Goal: Task Accomplishment & Management: Complete application form

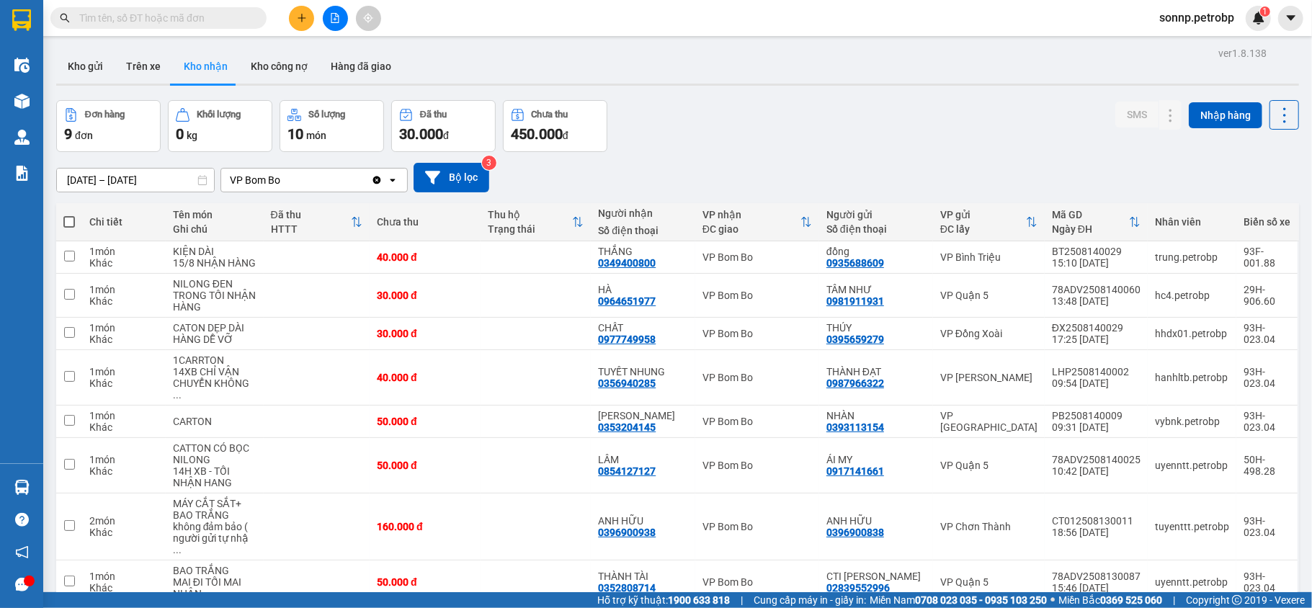
click at [102, 58] on button "Kho gửi" at bounding box center [85, 66] width 58 height 35
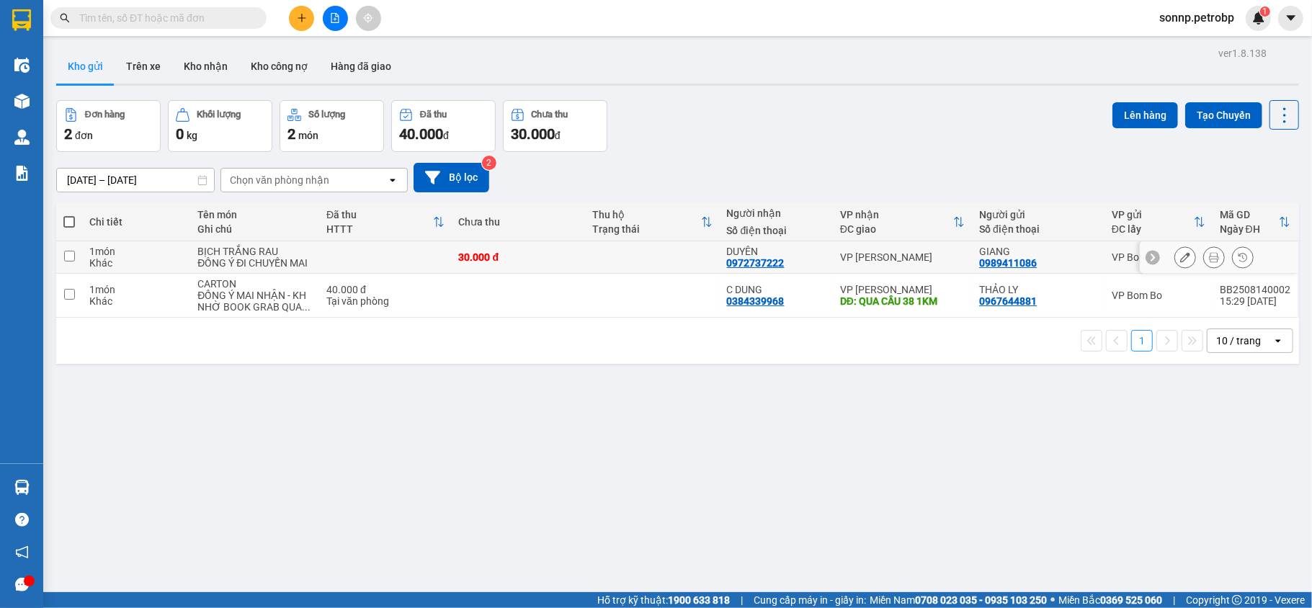
click at [76, 257] on td at bounding box center [69, 257] width 26 height 32
checkbox input "true"
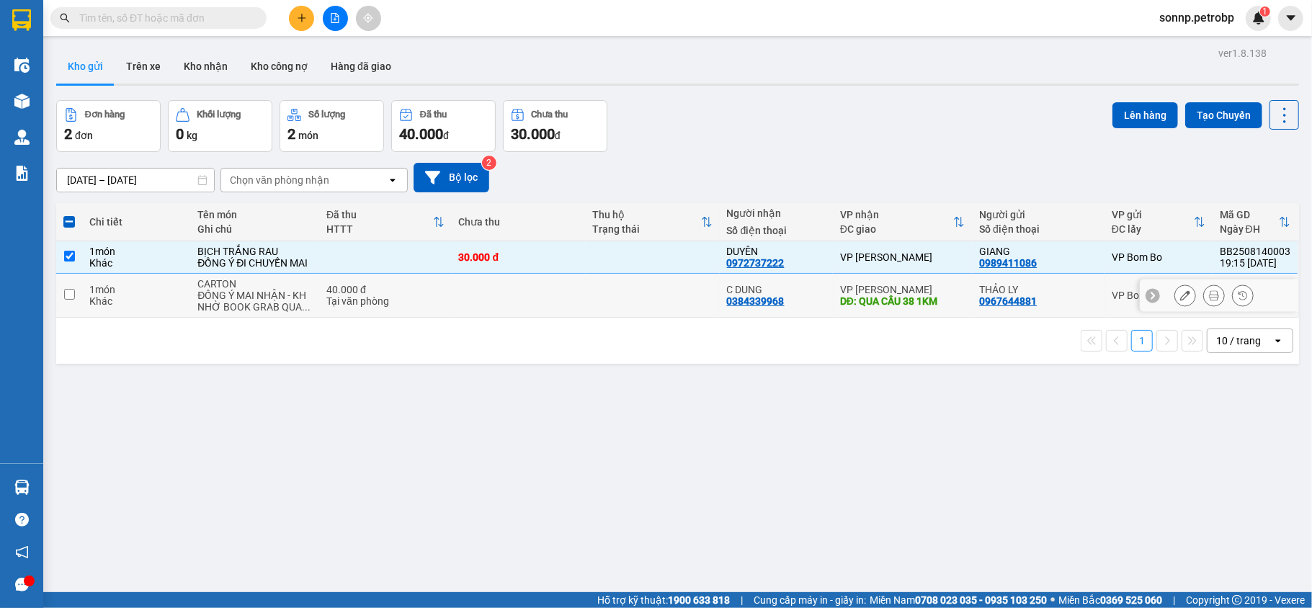
click at [75, 295] on td at bounding box center [69, 296] width 26 height 44
checkbox input "true"
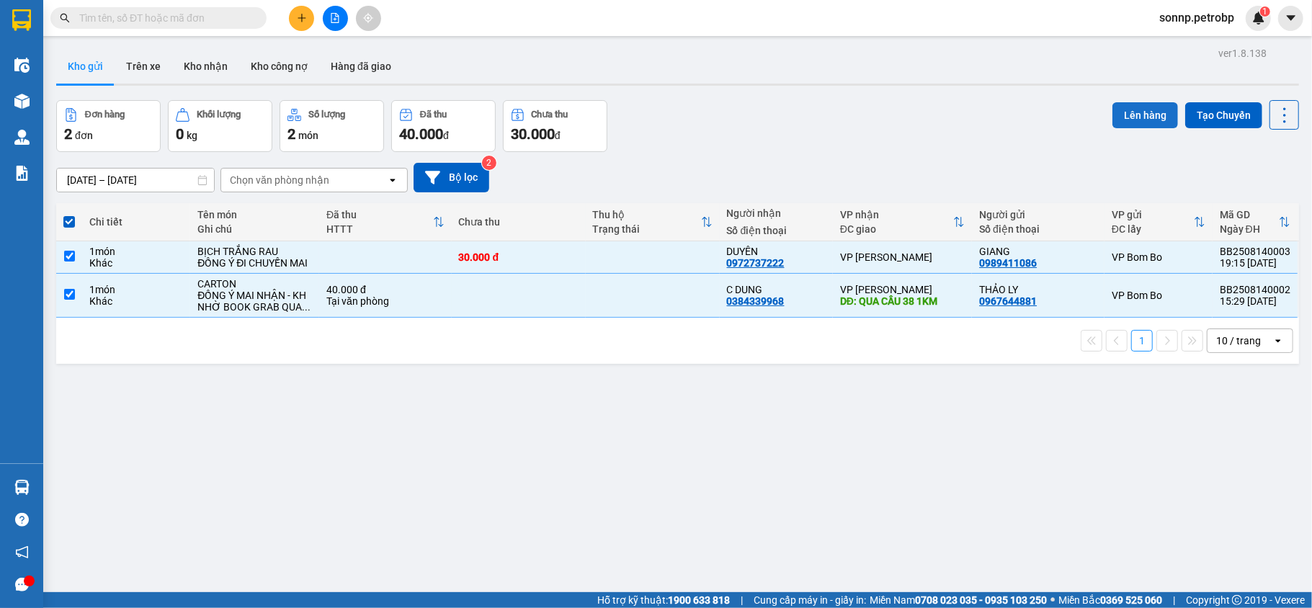
click at [1134, 123] on button "Lên hàng" at bounding box center [1146, 115] width 66 height 26
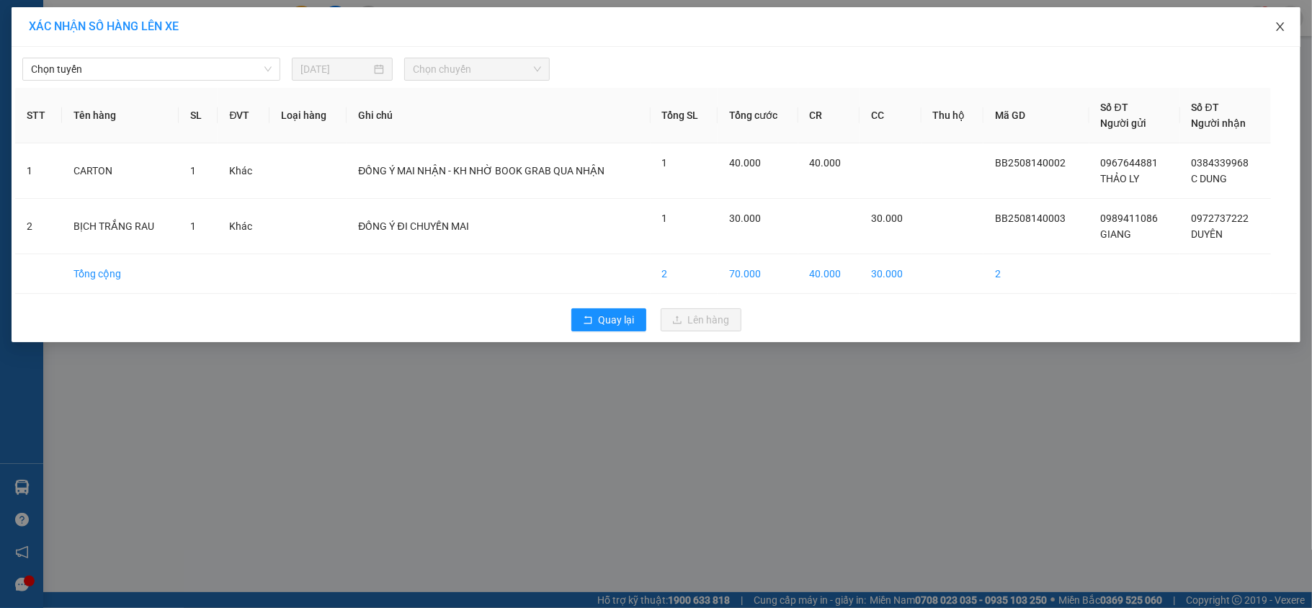
click at [1280, 27] on icon "close" at bounding box center [1280, 26] width 8 height 9
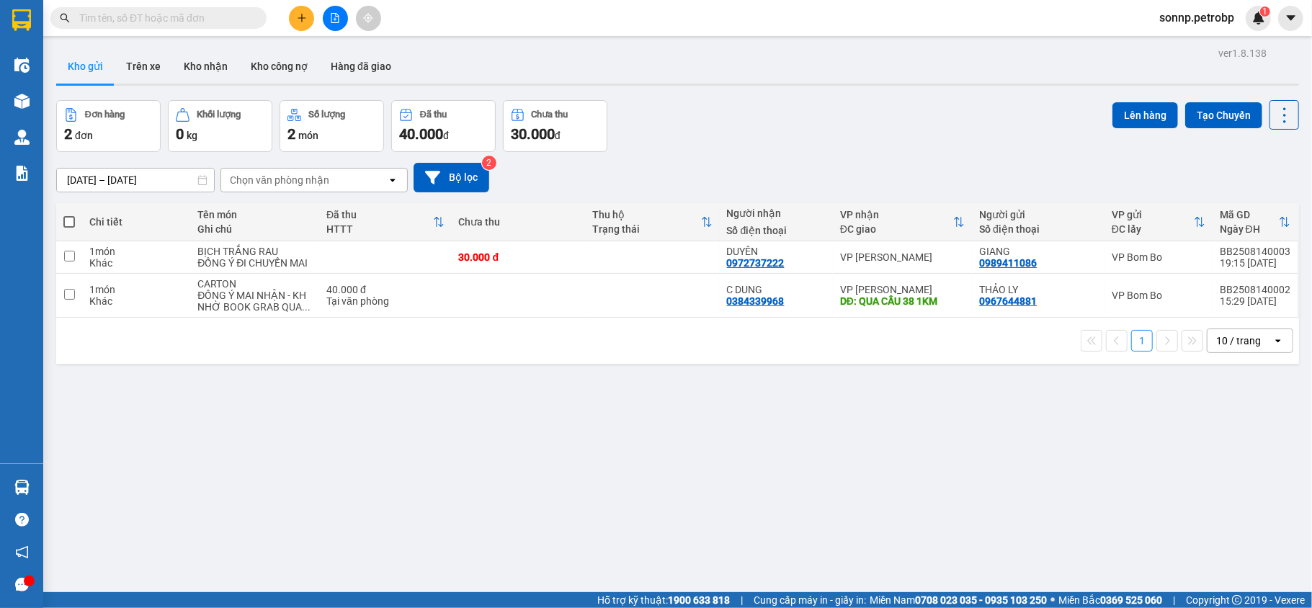
click at [1219, 14] on span "sonnp.petrobp" at bounding box center [1197, 18] width 98 height 18
click at [1186, 46] on span "Đăng xuất" at bounding box center [1203, 45] width 68 height 16
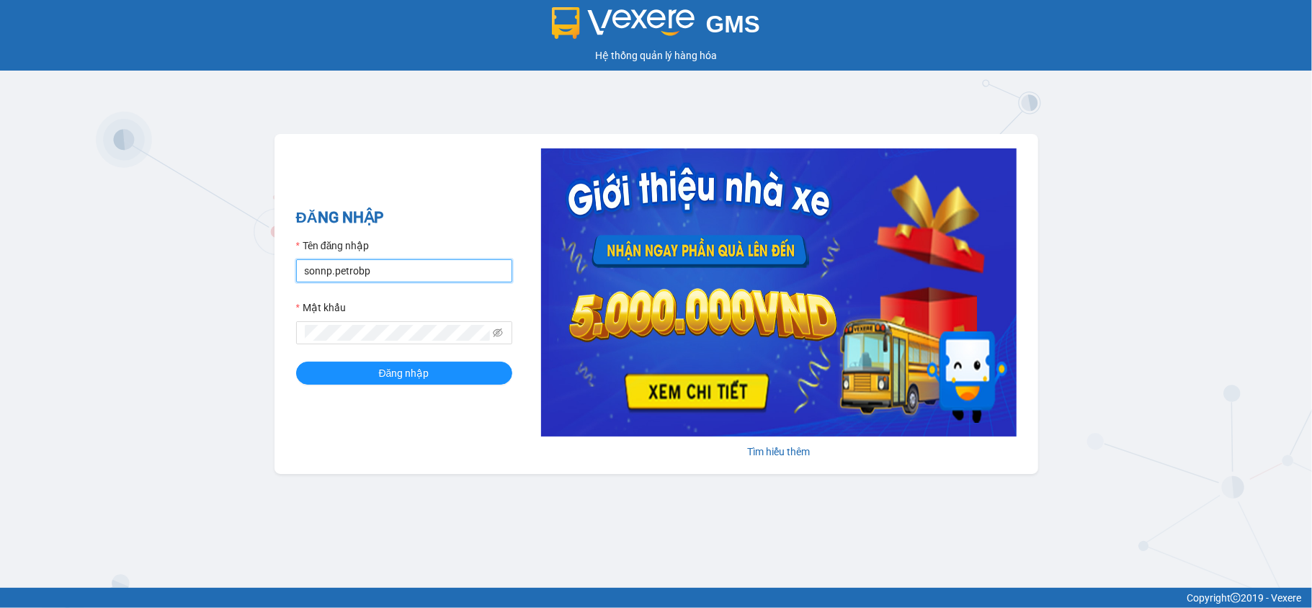
click at [416, 272] on input "sonnp.petrobp" at bounding box center [404, 270] width 216 height 23
type input "yennot.petrobp"
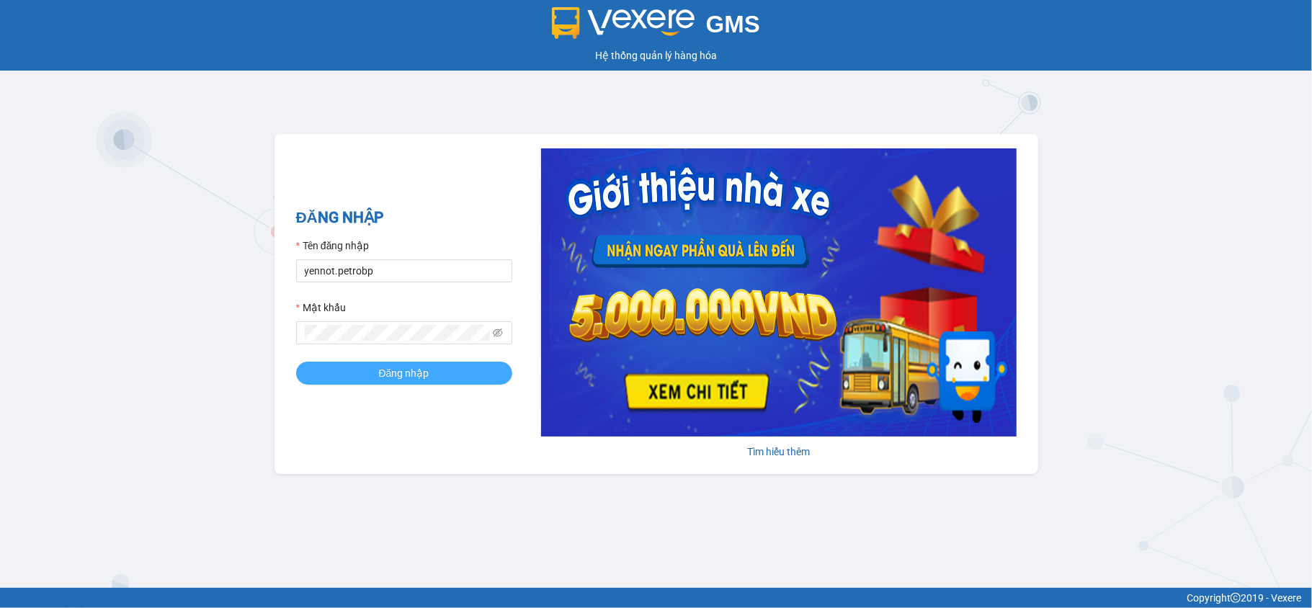
click at [395, 376] on span "Đăng nhập" at bounding box center [404, 373] width 50 height 16
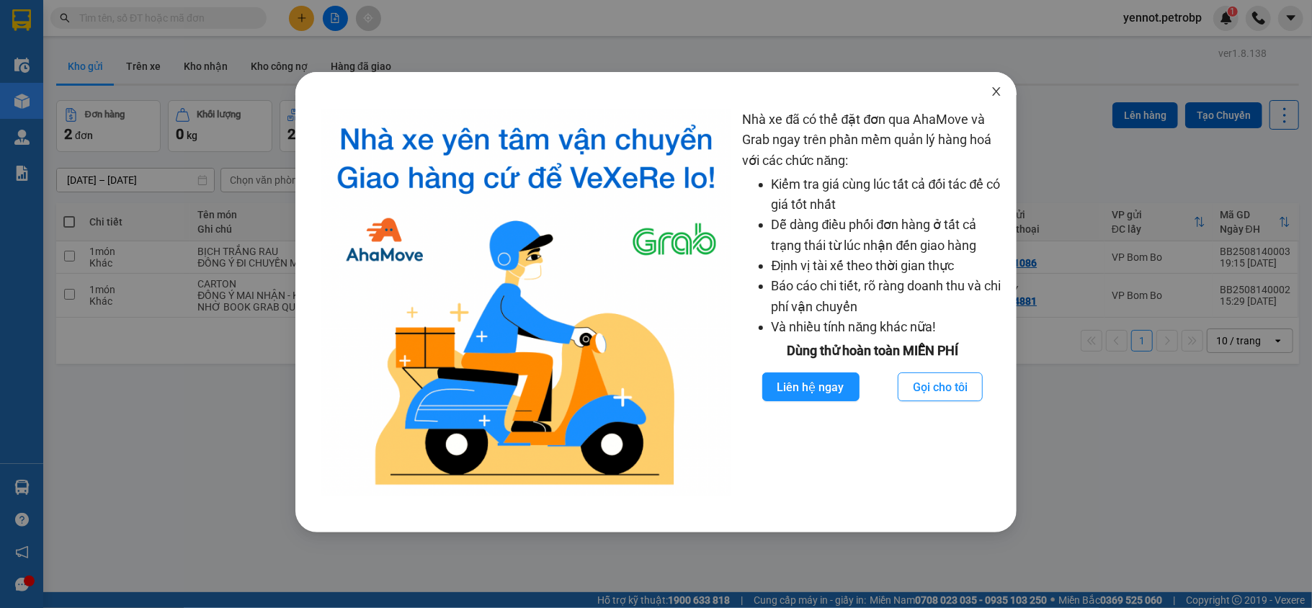
click at [996, 94] on icon "close" at bounding box center [997, 92] width 12 height 12
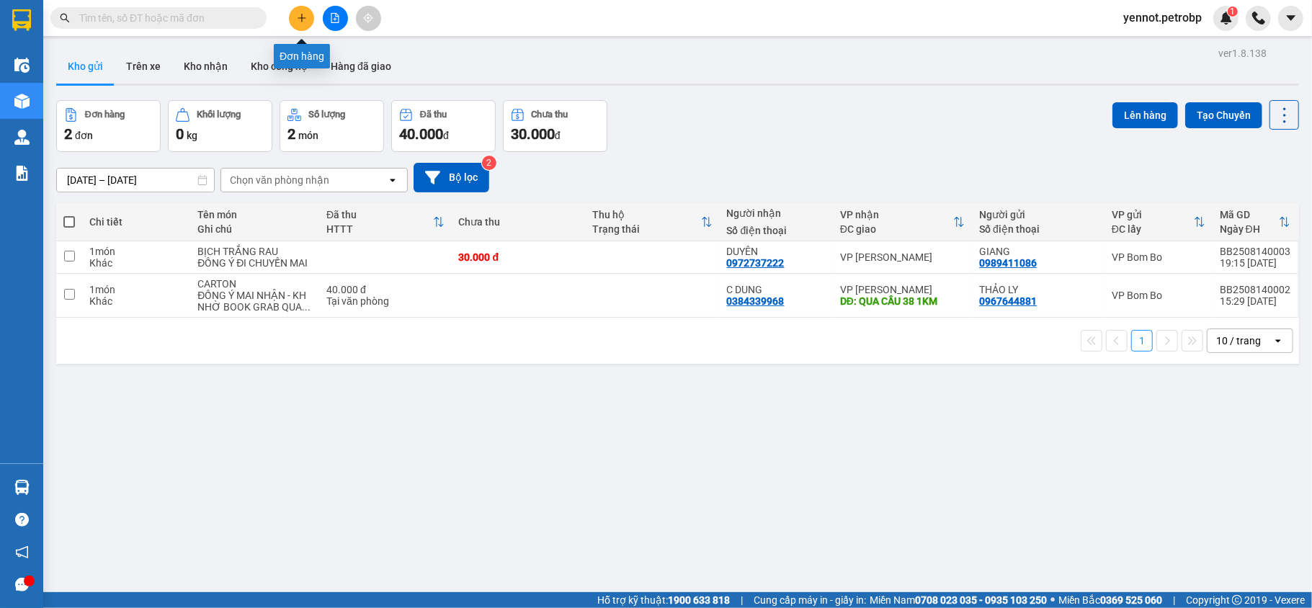
click at [298, 17] on icon "plus" at bounding box center [302, 18] width 10 height 10
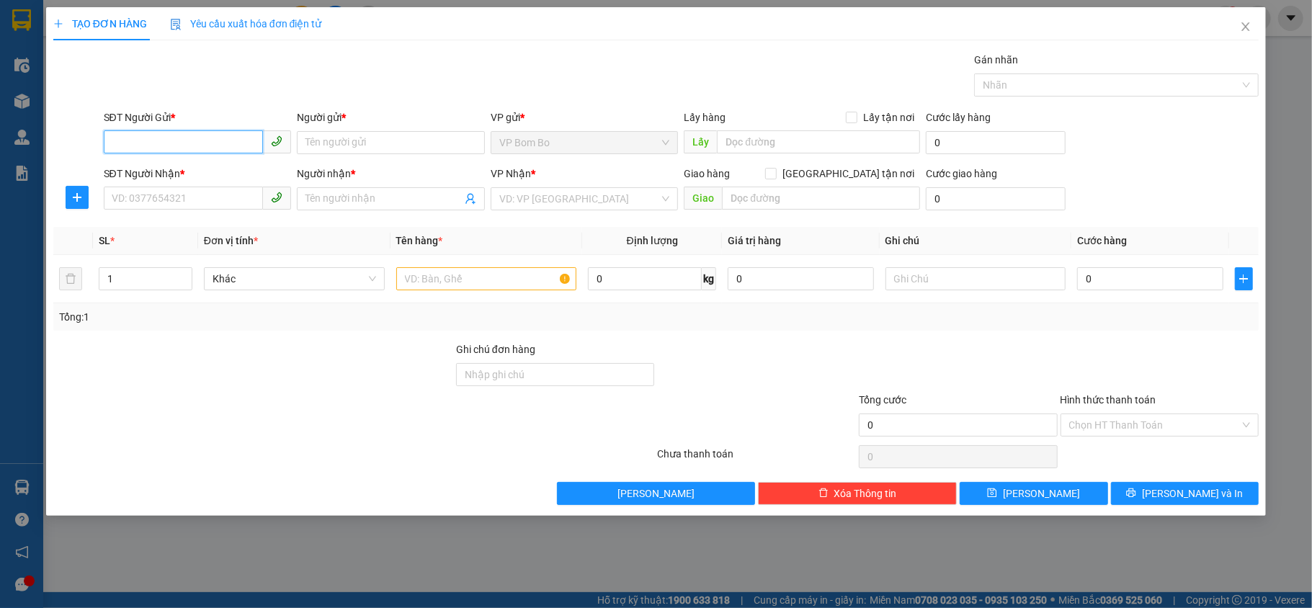
click at [191, 141] on input "SĐT Người Gửi *" at bounding box center [184, 141] width 160 height 23
click at [185, 143] on input "SĐT Người Gửi *" at bounding box center [184, 141] width 160 height 23
click at [226, 128] on div "SĐT Người Gửi *" at bounding box center [198, 121] width 188 height 22
click at [219, 150] on input "SĐT Người Gửi *" at bounding box center [184, 141] width 160 height 23
paste input "0968095013"
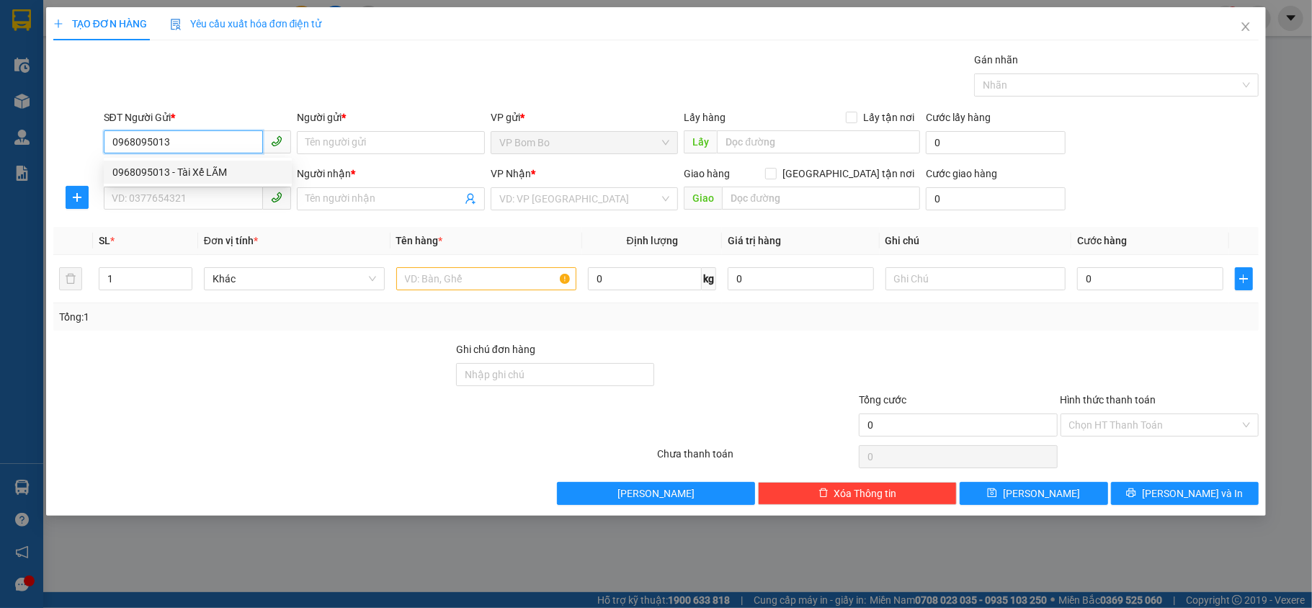
type input "0968095013"
click at [386, 73] on div "Gói vận chuyển * Tiêu chuẩn Gán nhãn Nhãn" at bounding box center [682, 77] width 1162 height 50
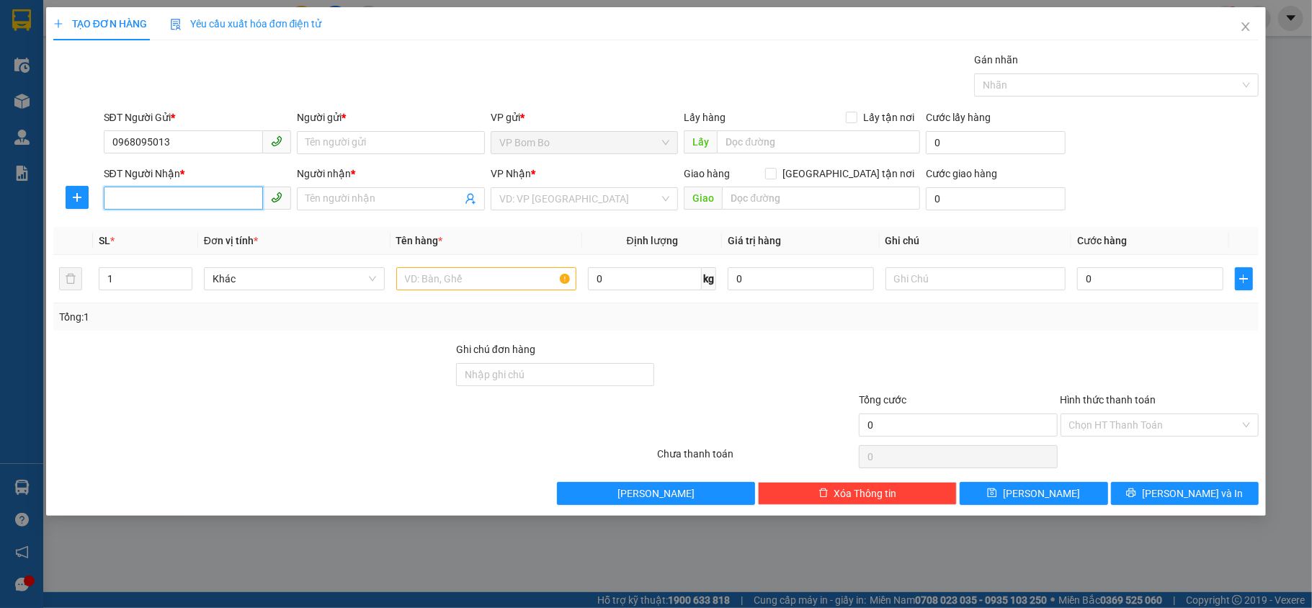
click at [177, 200] on input "SĐT Người Nhận *" at bounding box center [184, 198] width 160 height 23
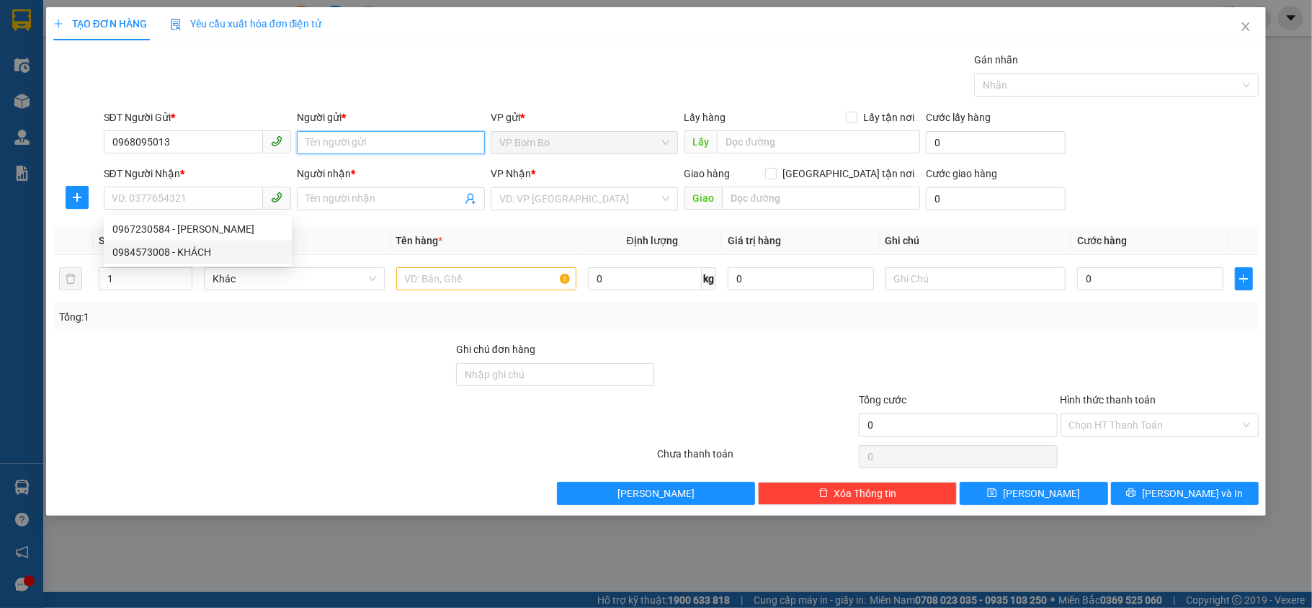
click at [404, 148] on input "Người gửi *" at bounding box center [391, 142] width 188 height 23
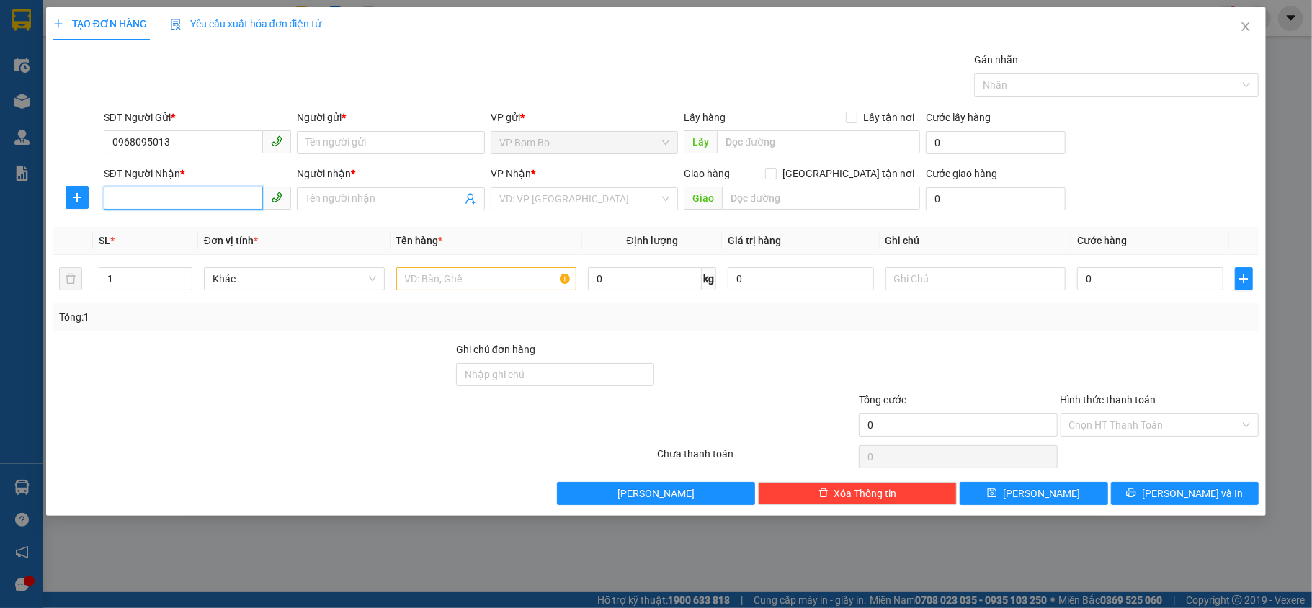
click at [186, 200] on input "SĐT Người Nhận *" at bounding box center [184, 198] width 160 height 23
click at [211, 191] on input "SĐT Người Nhận *" at bounding box center [184, 198] width 160 height 23
click at [222, 159] on div "SĐT Người Gửi * 0968095013" at bounding box center [198, 135] width 188 height 50
click at [205, 205] on input "SĐT Người Nhận *" at bounding box center [184, 198] width 160 height 23
click at [291, 368] on div at bounding box center [253, 367] width 403 height 50
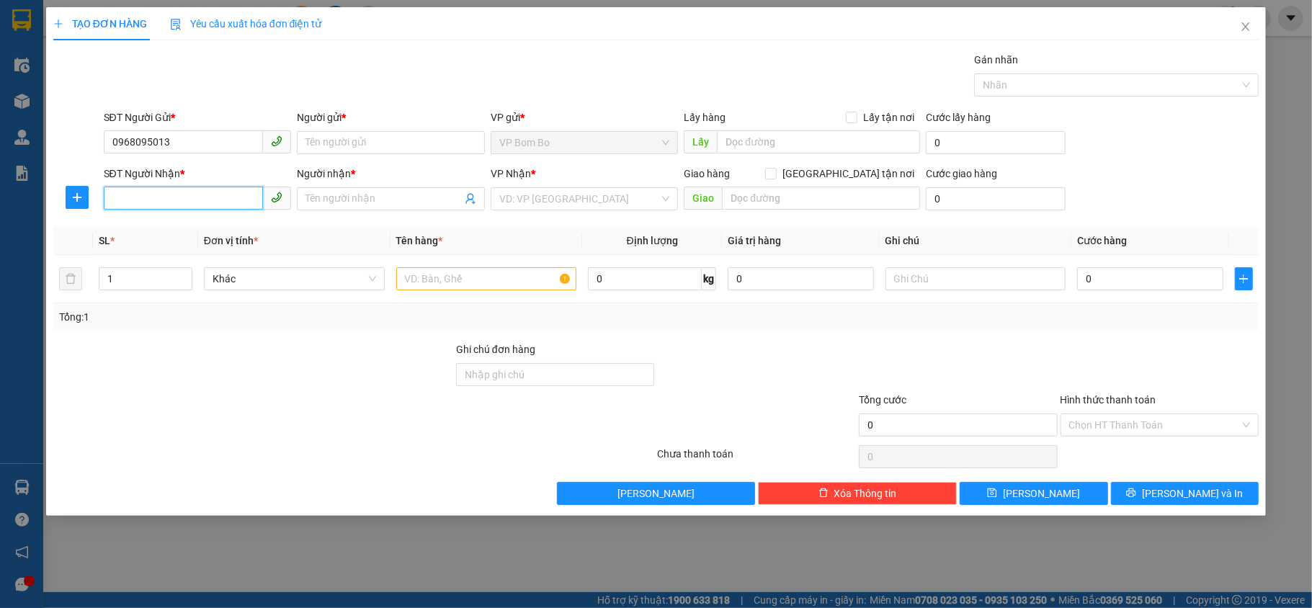
click at [211, 208] on input "SĐT Người Nhận *" at bounding box center [184, 198] width 160 height 23
type input "0344503551"
click at [147, 195] on input "0344503551" at bounding box center [184, 198] width 160 height 23
click at [154, 233] on div "0344503551 - KHÁCH" at bounding box center [197, 229] width 171 height 16
type input "KHÁCH"
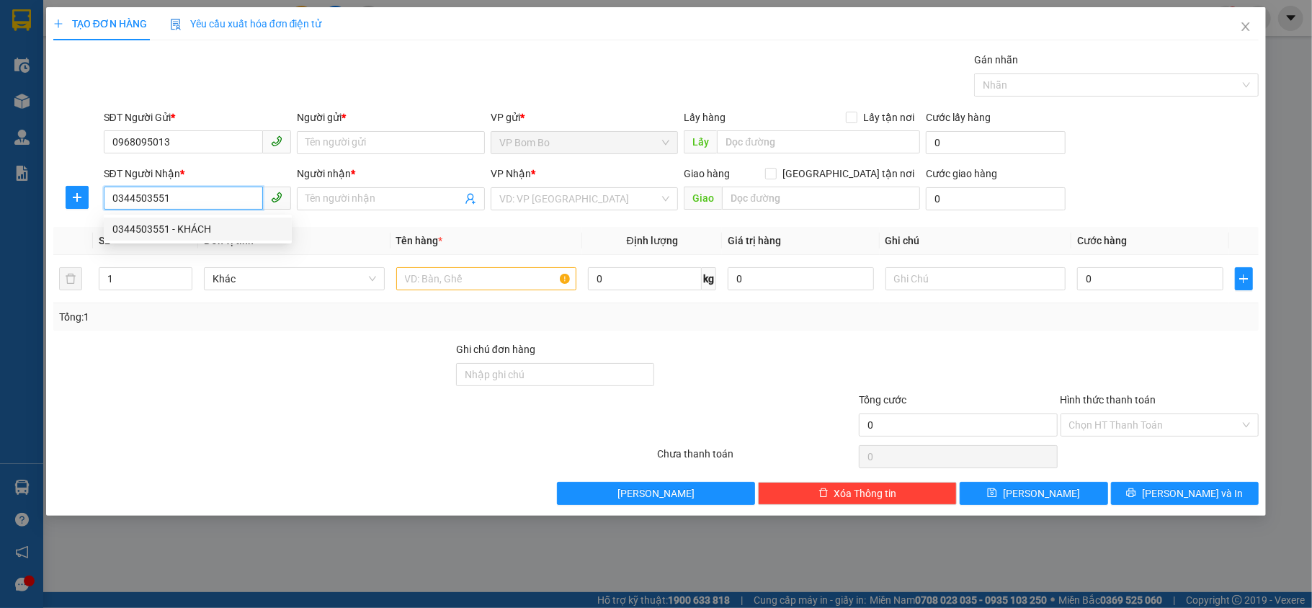
type input "NGÃ BA NÙNG"
type input "100.000"
click at [177, 200] on input "0344503551" at bounding box center [184, 198] width 160 height 23
type input "0344503551"
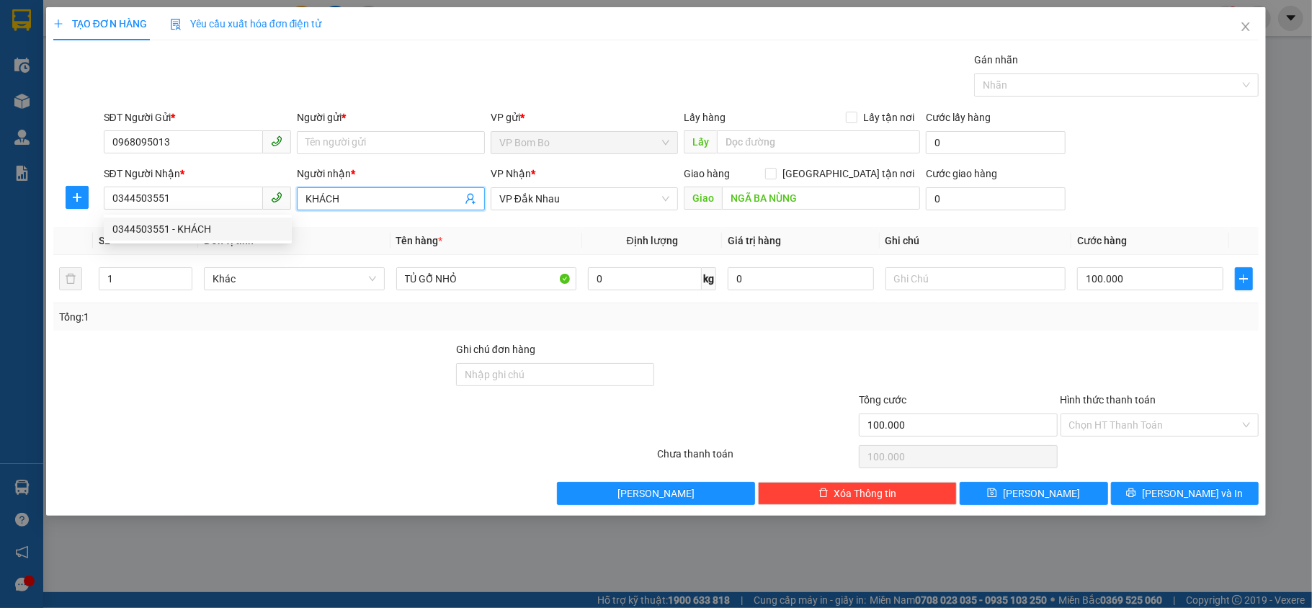
click at [390, 197] on input "KHÁCH" at bounding box center [384, 199] width 156 height 16
click at [344, 133] on input "Người gửi *" at bounding box center [391, 142] width 188 height 23
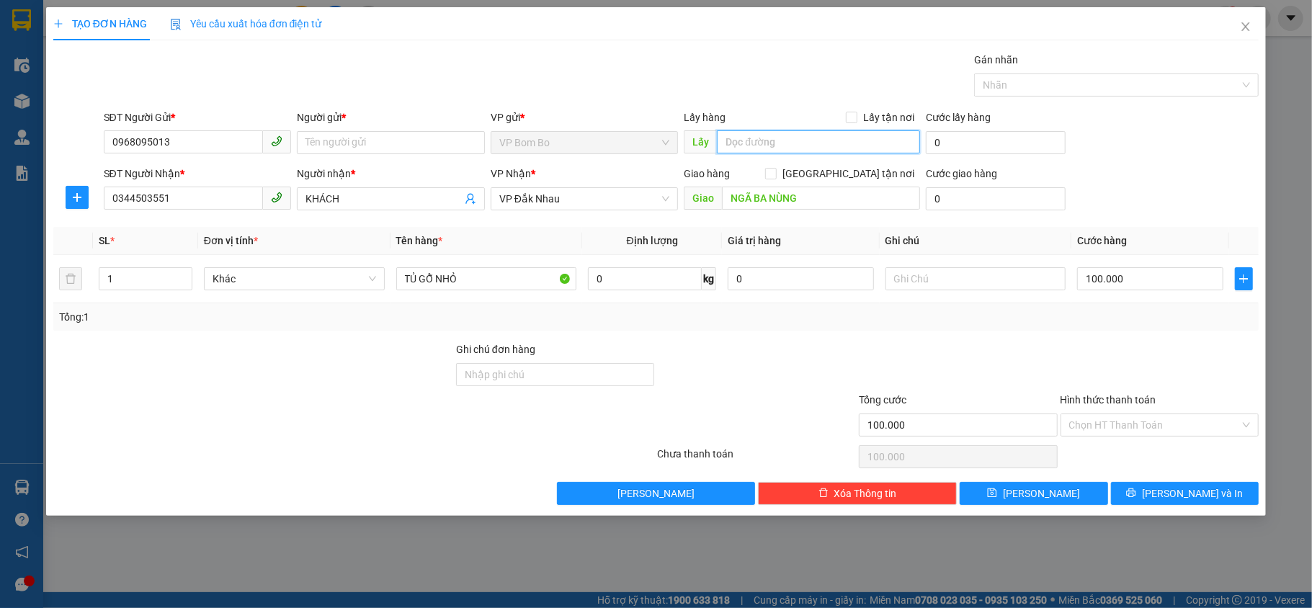
click at [816, 148] on input "text" at bounding box center [818, 141] width 203 height 23
click at [336, 137] on input "Người gửi *" at bounding box center [391, 142] width 188 height 23
type input "K"
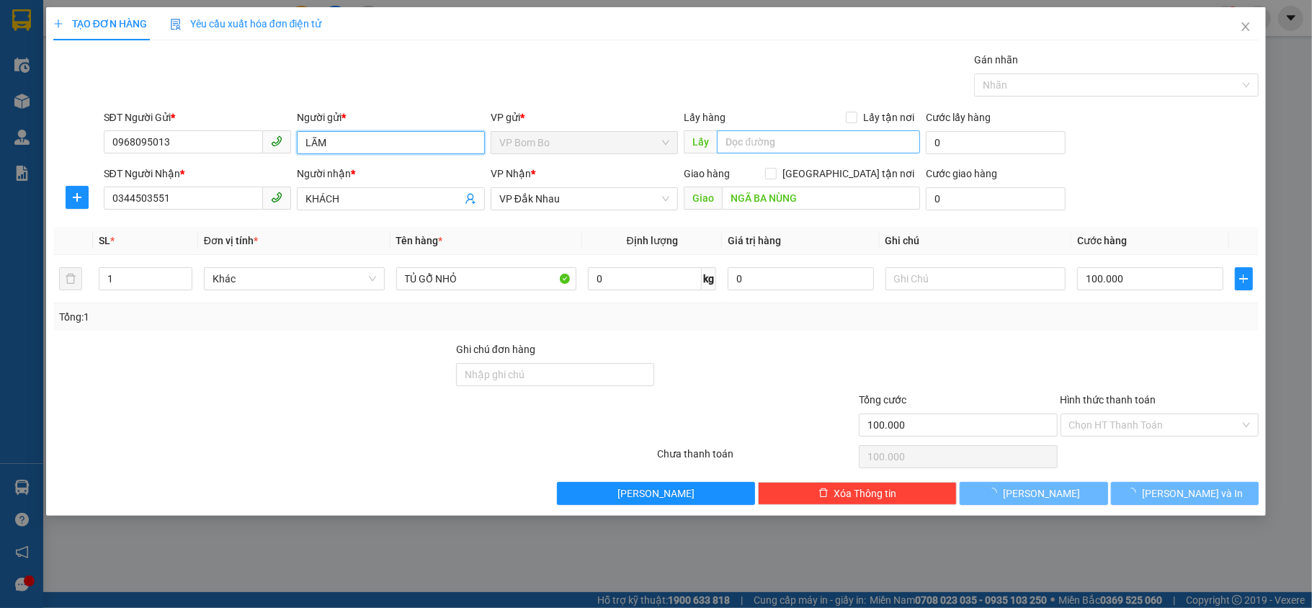
type input "LÃM"
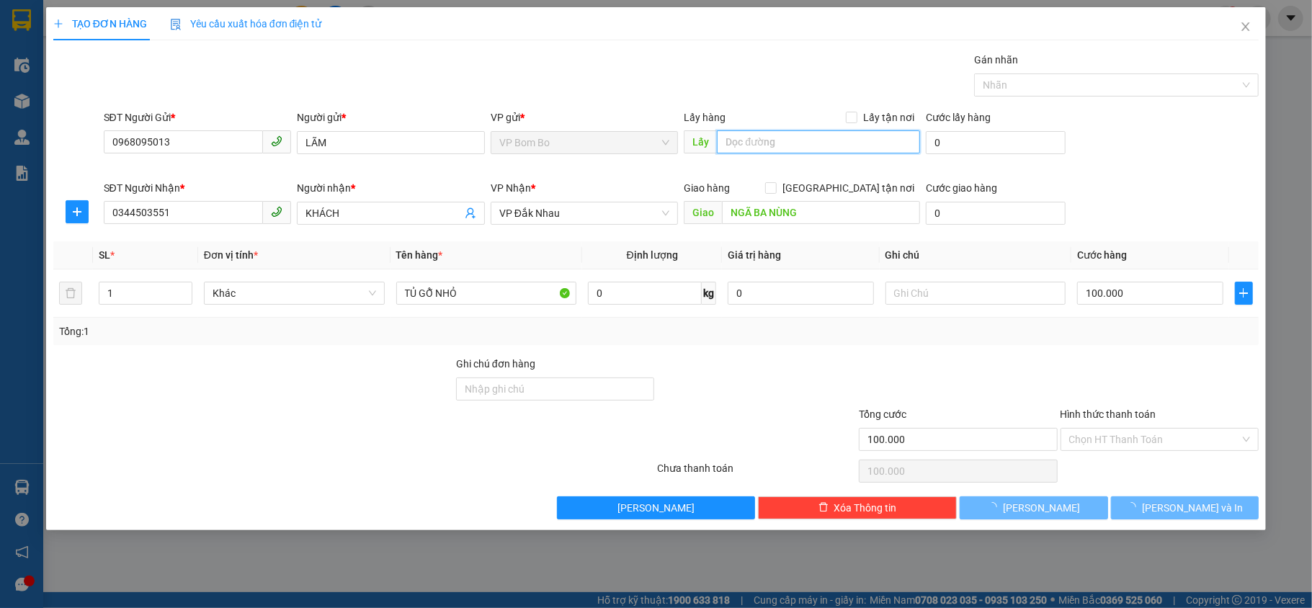
click at [797, 139] on input "text" at bounding box center [818, 141] width 203 height 23
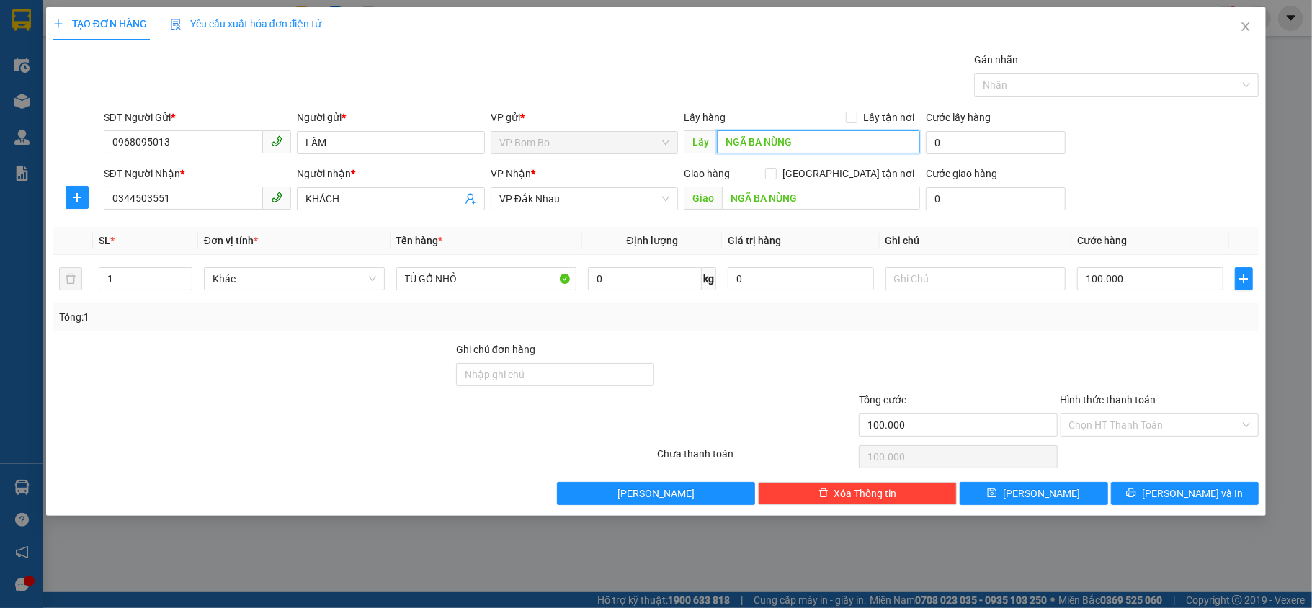
type input "NGÃ BA NÙNG"
click at [833, 210] on div "Giao NGÃ BA NÙNG" at bounding box center [802, 198] width 236 height 23
click at [831, 197] on input "NGÃ BA NÙNG" at bounding box center [821, 198] width 198 height 23
type input "Ó"
click at [546, 205] on span "VP Đắk Nhau" at bounding box center [584, 199] width 171 height 22
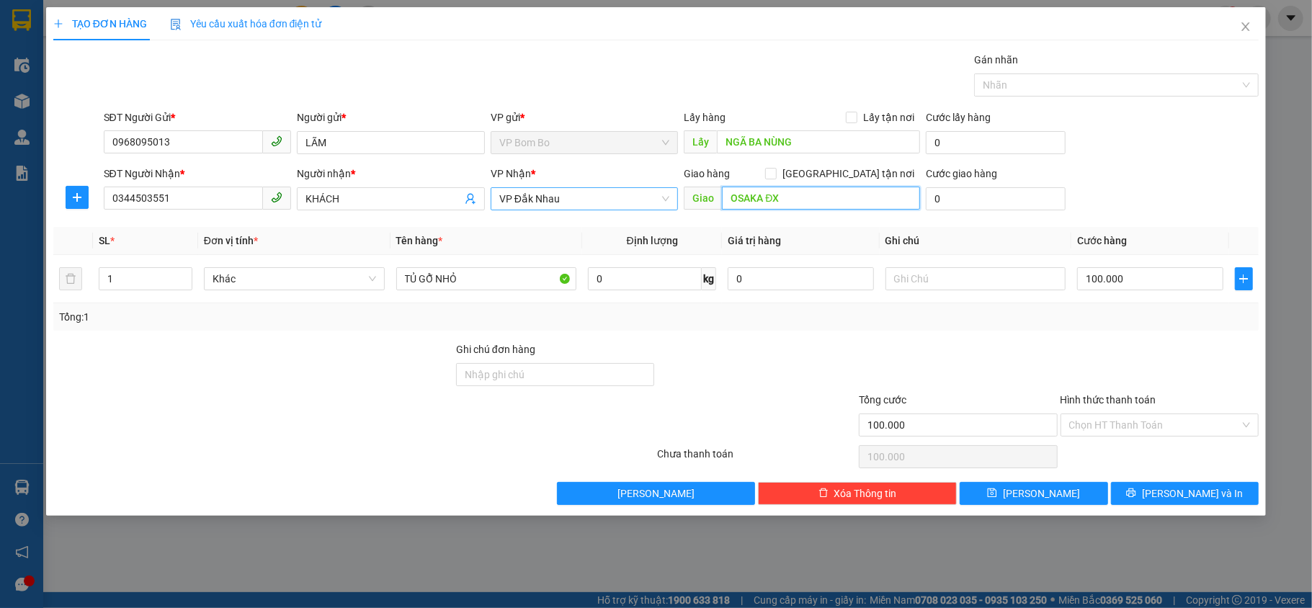
type input "OSAKA ĐX"
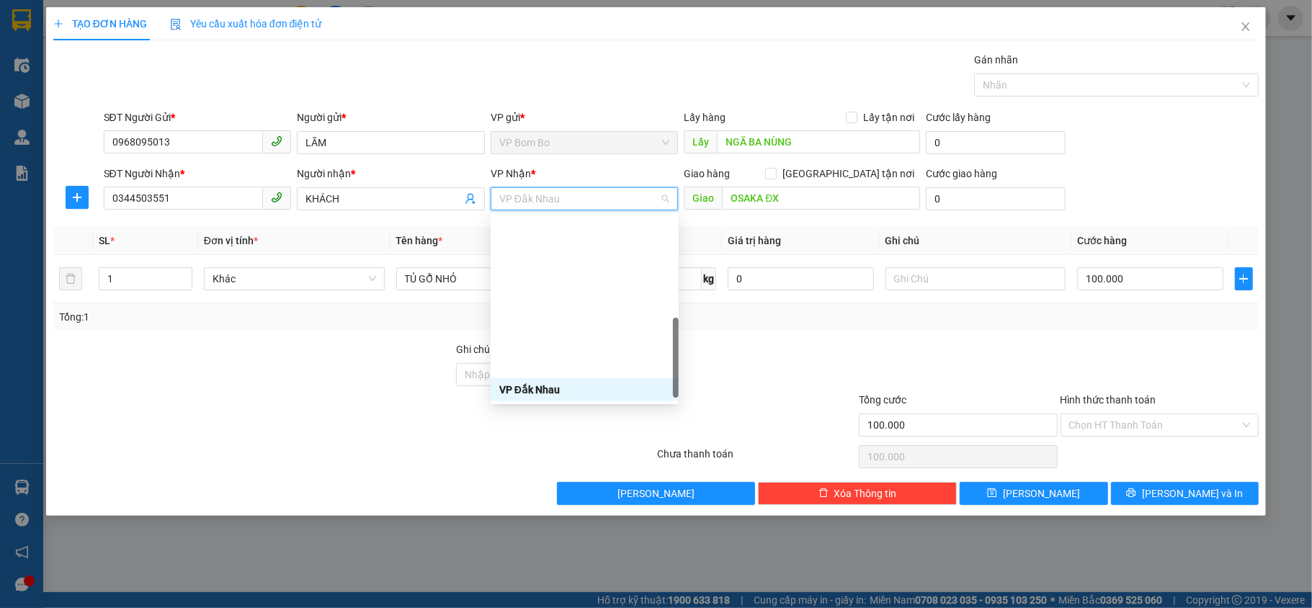
scroll to position [334, 0]
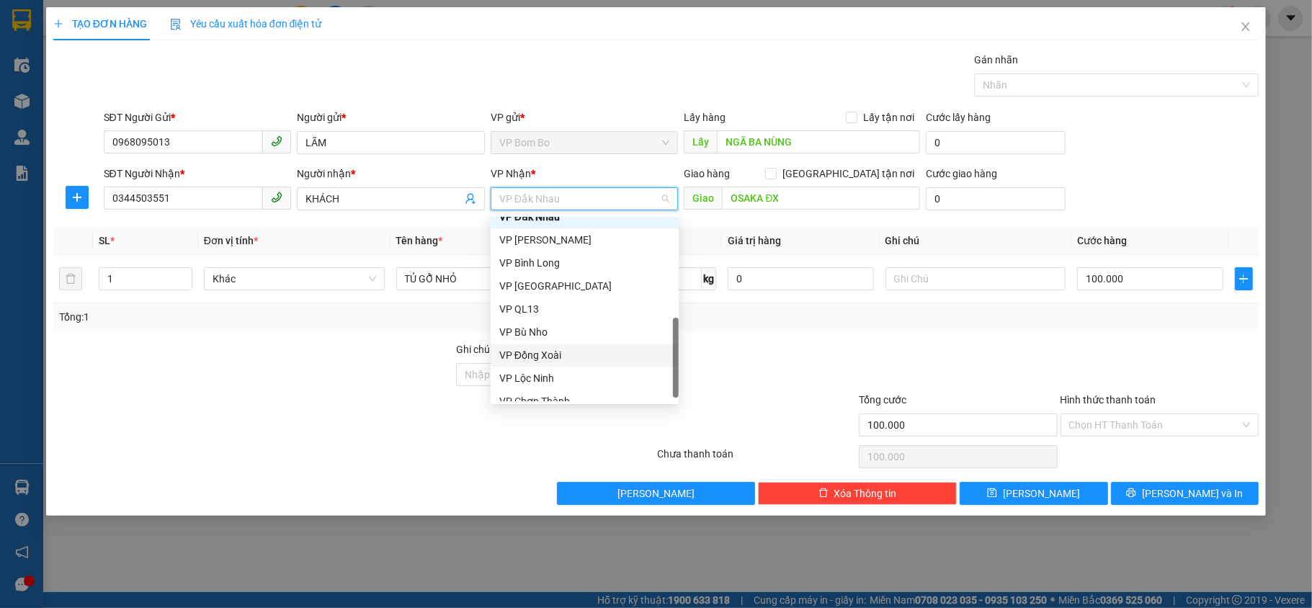
click at [557, 350] on div "VP Đồng Xoài" at bounding box center [584, 355] width 171 height 16
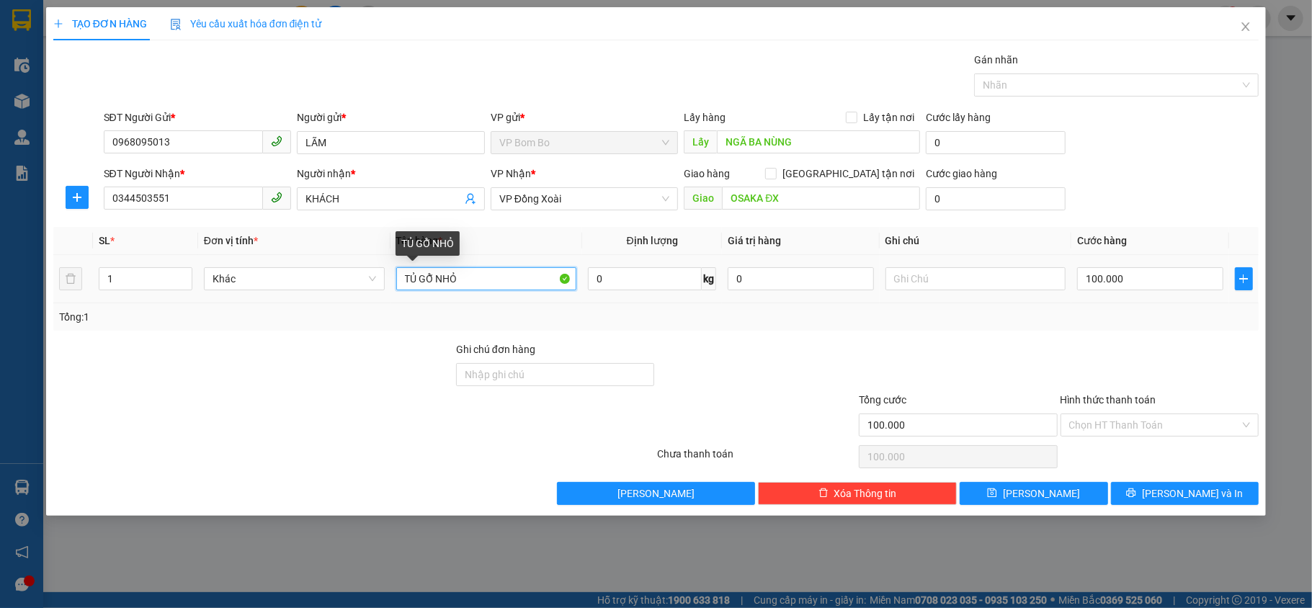
click at [448, 290] on input "TỦ GỖ NHỎ" at bounding box center [486, 278] width 181 height 23
click at [479, 288] on input "TỦ GỖ NHỎ" at bounding box center [486, 278] width 181 height 23
type input "T"
type input "BAO GẠO"
click at [1146, 286] on input "100.000" at bounding box center [1150, 278] width 146 height 23
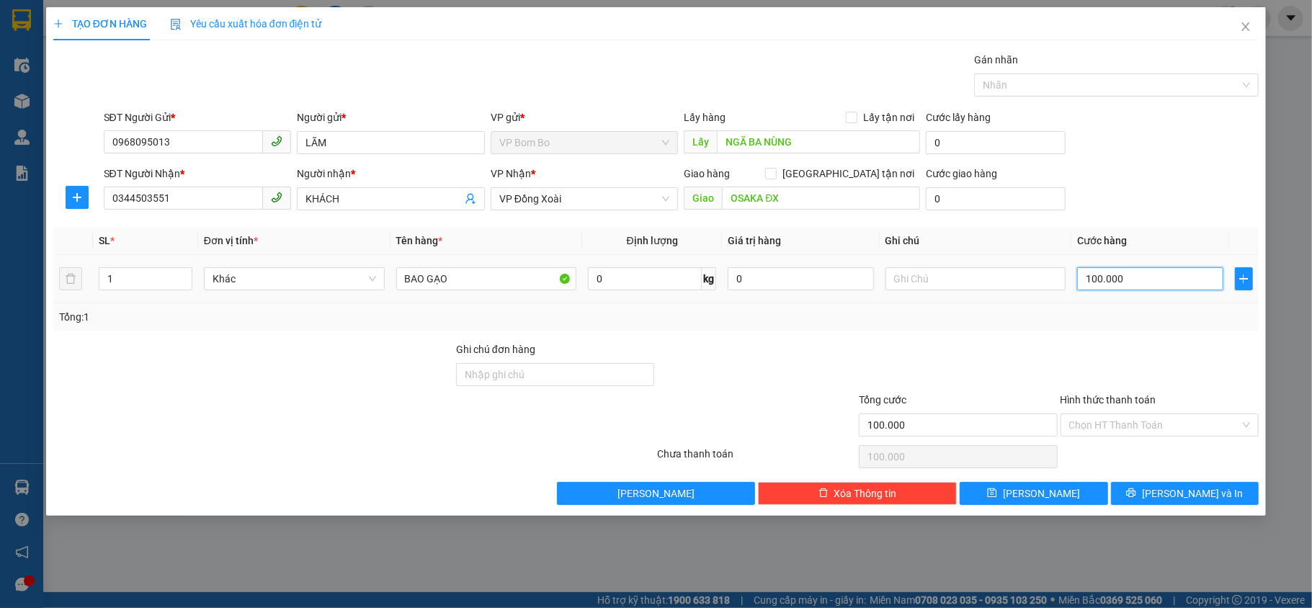
type input "5"
type input "0.000.050"
type input "50"
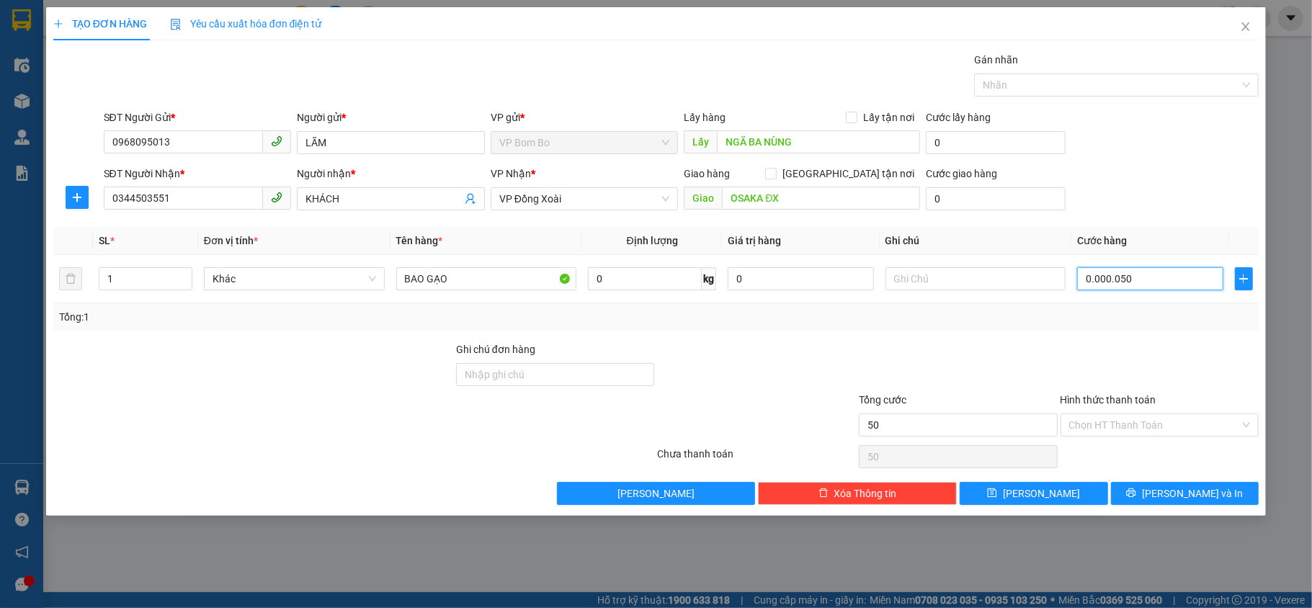
type input "00.000.050"
type input "50.000"
click at [1128, 357] on div at bounding box center [1160, 367] width 202 height 50
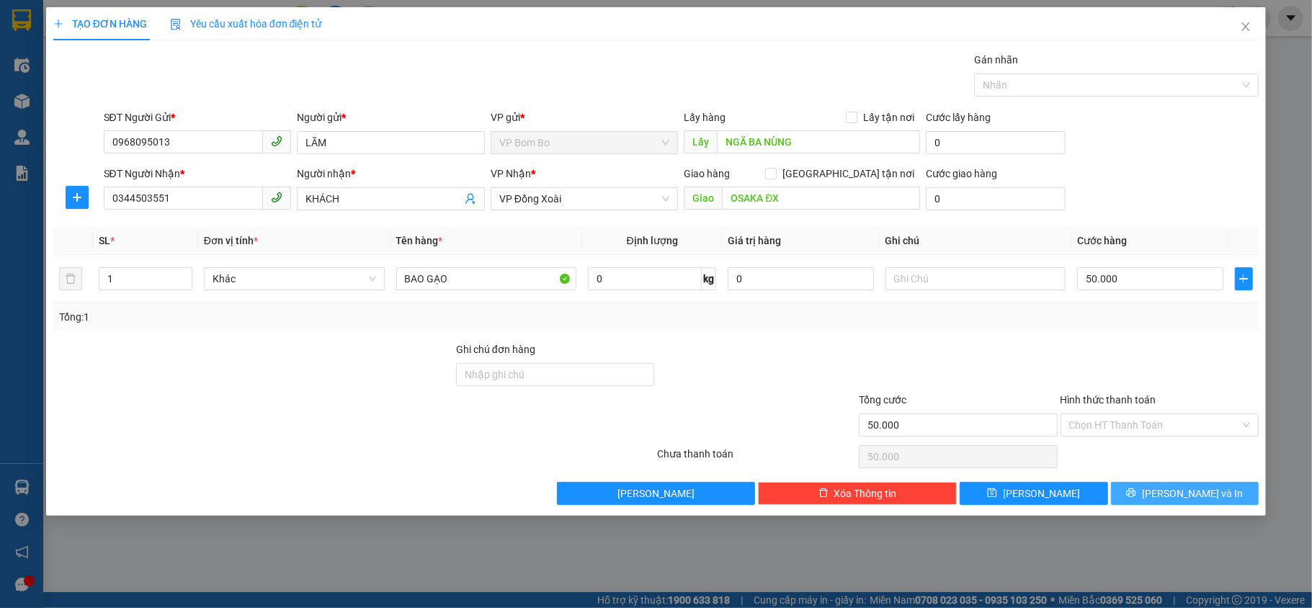
click at [1174, 499] on span "[PERSON_NAME] và In" at bounding box center [1192, 494] width 101 height 16
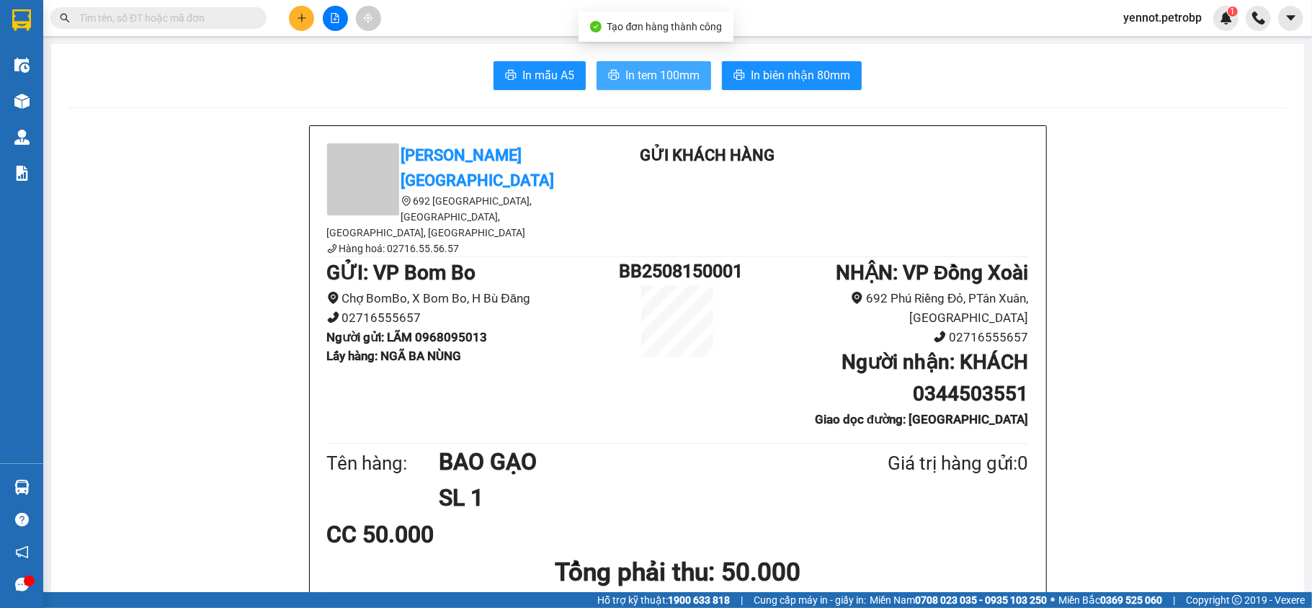
click at [664, 69] on span "In tem 100mm" at bounding box center [663, 75] width 74 height 18
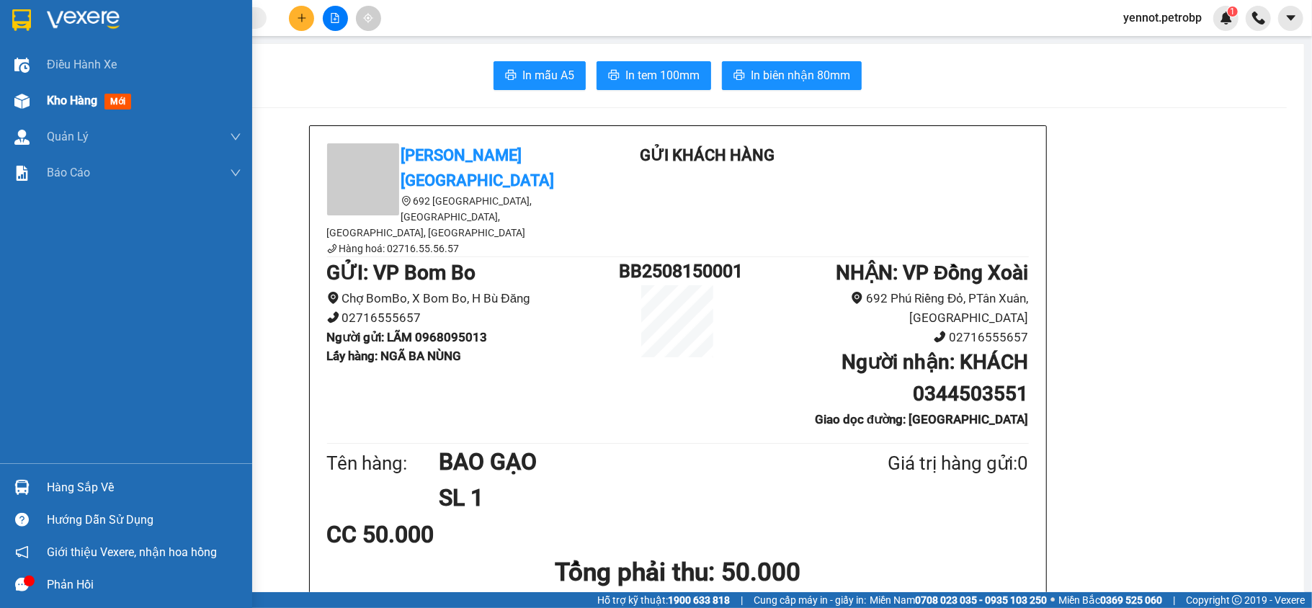
click at [35, 89] on div "Kho hàng mới" at bounding box center [126, 101] width 252 height 36
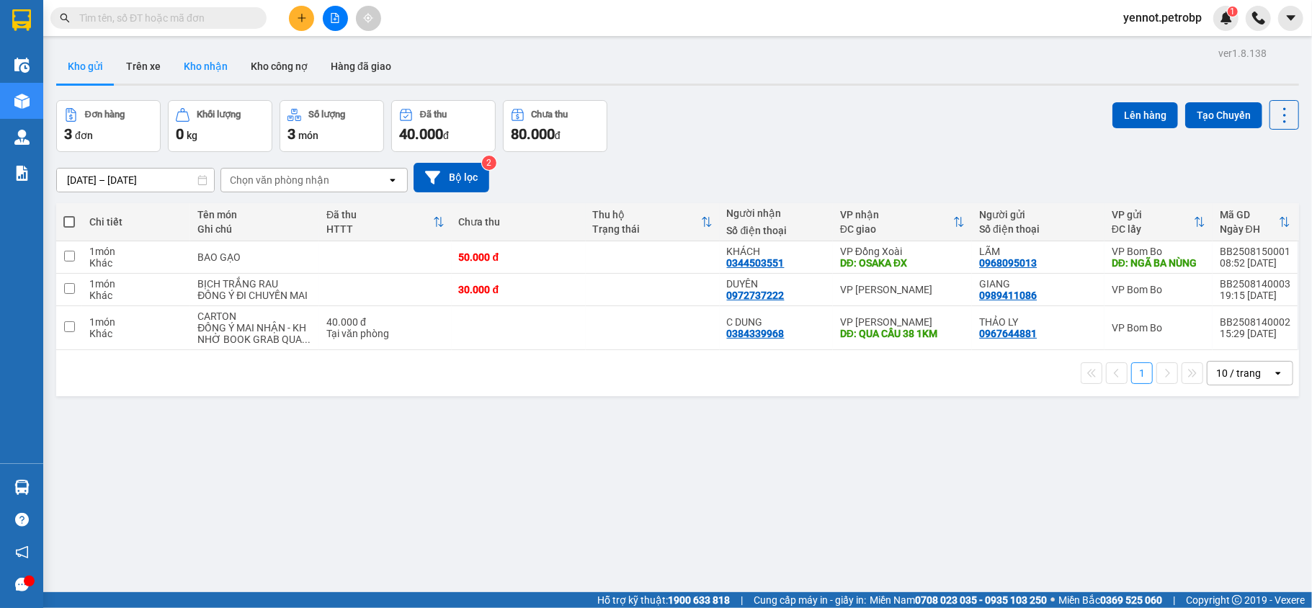
click at [205, 59] on button "Kho nhận" at bounding box center [205, 66] width 67 height 35
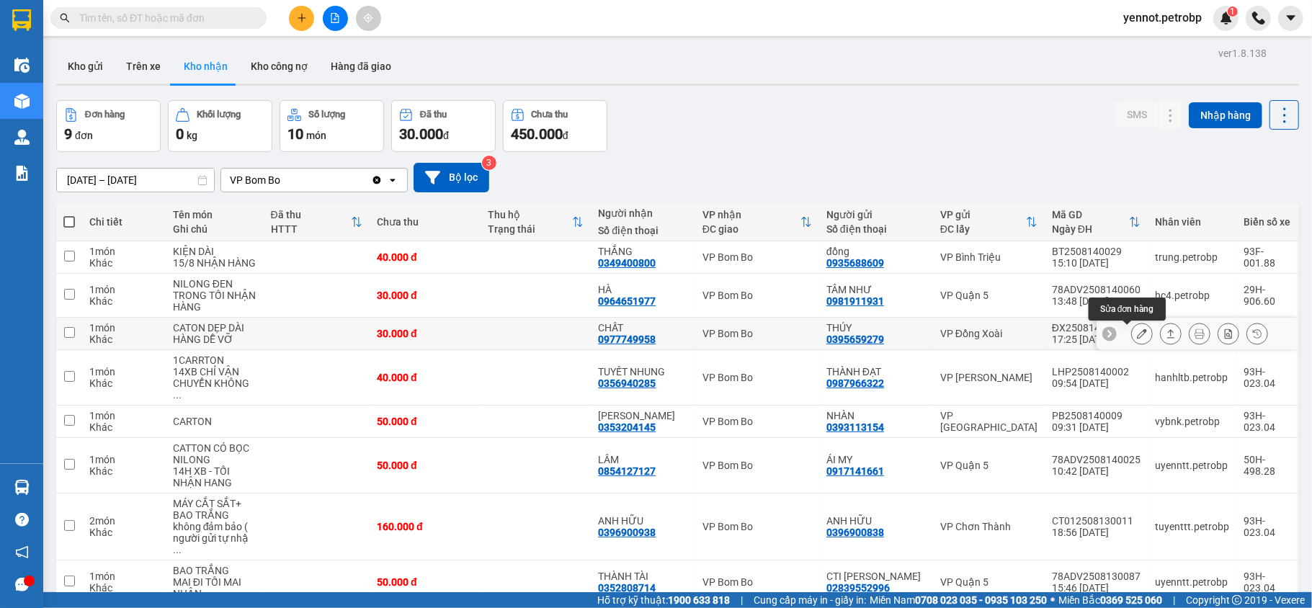
click at [1137, 338] on icon at bounding box center [1142, 334] width 10 height 10
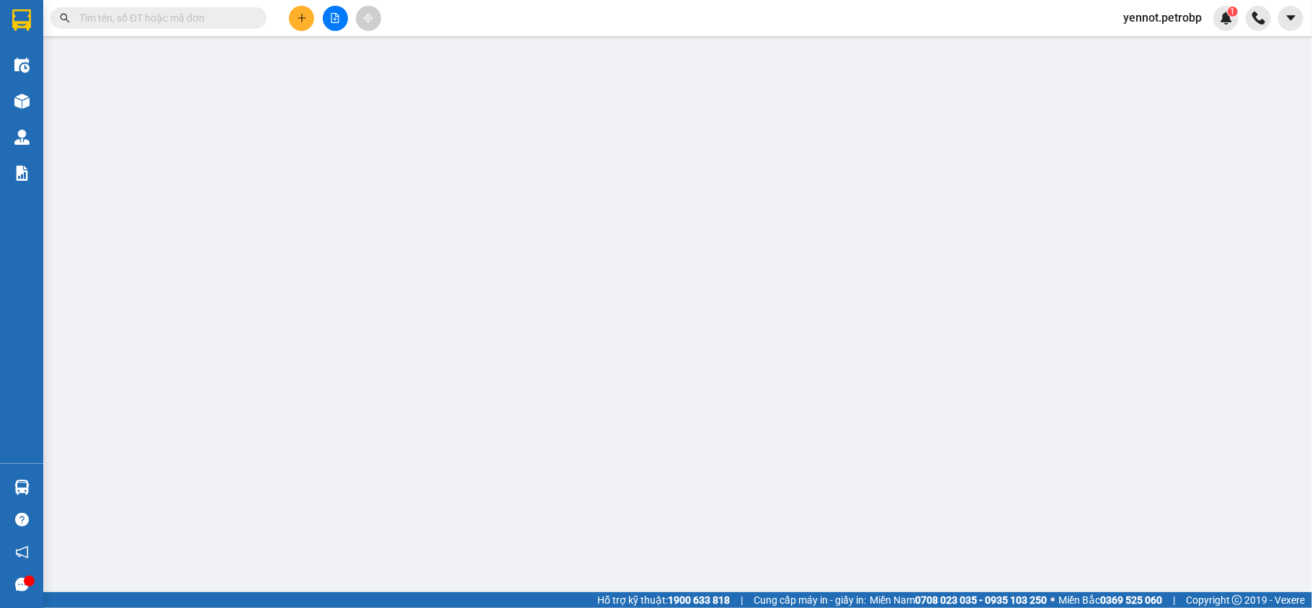
type input "0395659279"
type input "THÚY"
type input "0977749958"
type input "CHẤT"
type input "30.000"
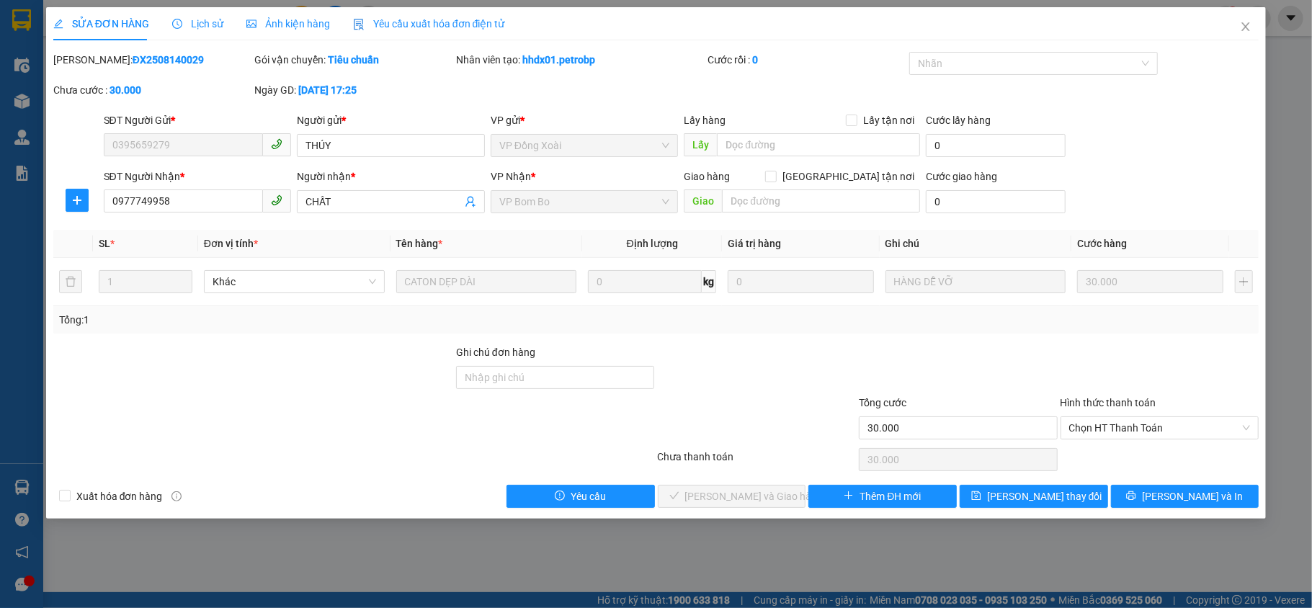
drag, startPoint x: 91, startPoint y: 53, endPoint x: 174, endPoint y: 63, distance: 83.5
click at [174, 63] on div "[PERSON_NAME]: ĐX2508140029" at bounding box center [152, 60] width 199 height 16
copy b "ĐX2508140029"
click at [1152, 434] on span "Chọn HT Thanh Toán" at bounding box center [1160, 428] width 182 height 22
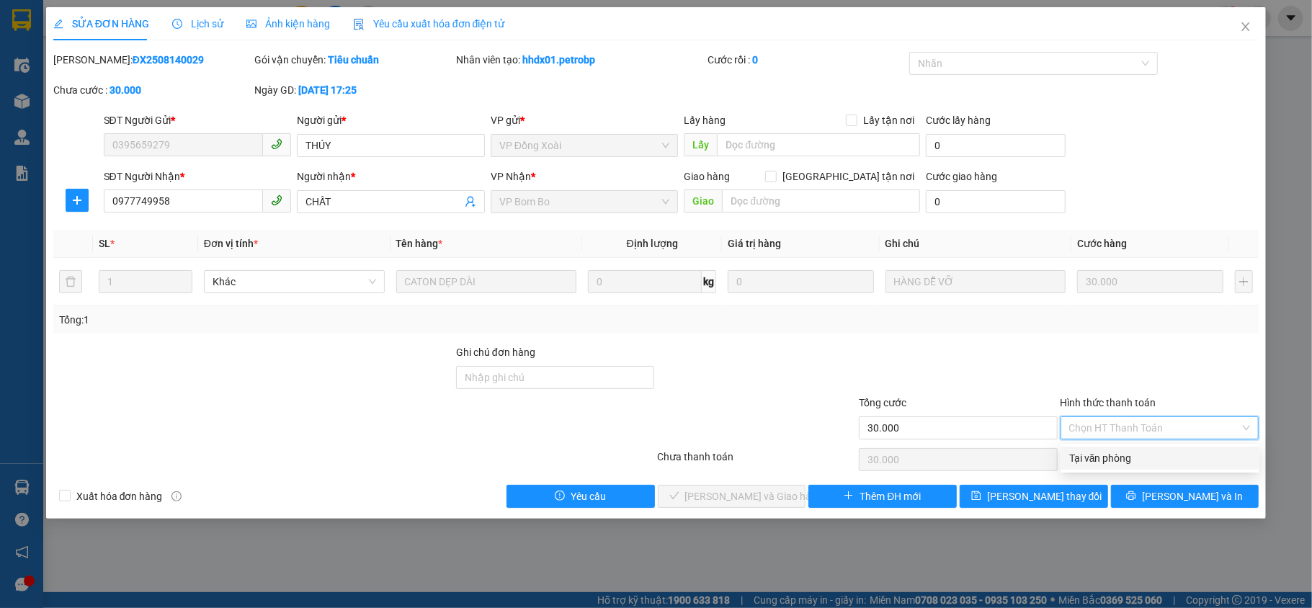
click at [1121, 451] on div "Tại văn phòng" at bounding box center [1160, 458] width 182 height 16
type input "0"
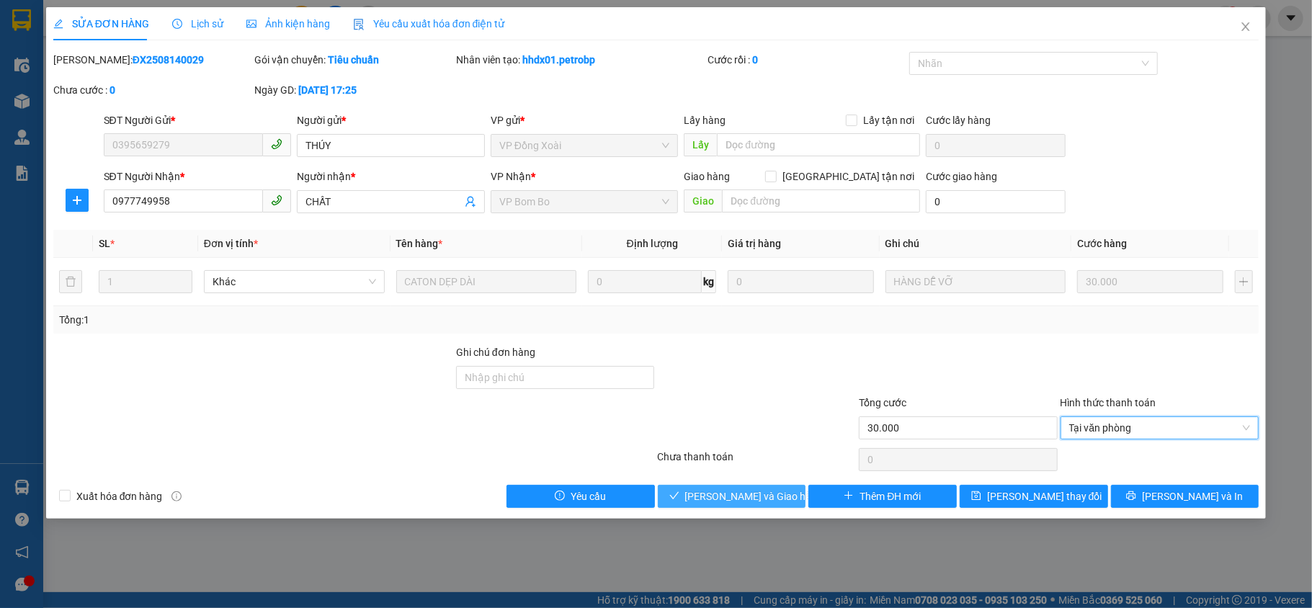
click at [735, 500] on span "[PERSON_NAME] và Giao hàng" at bounding box center [754, 497] width 138 height 16
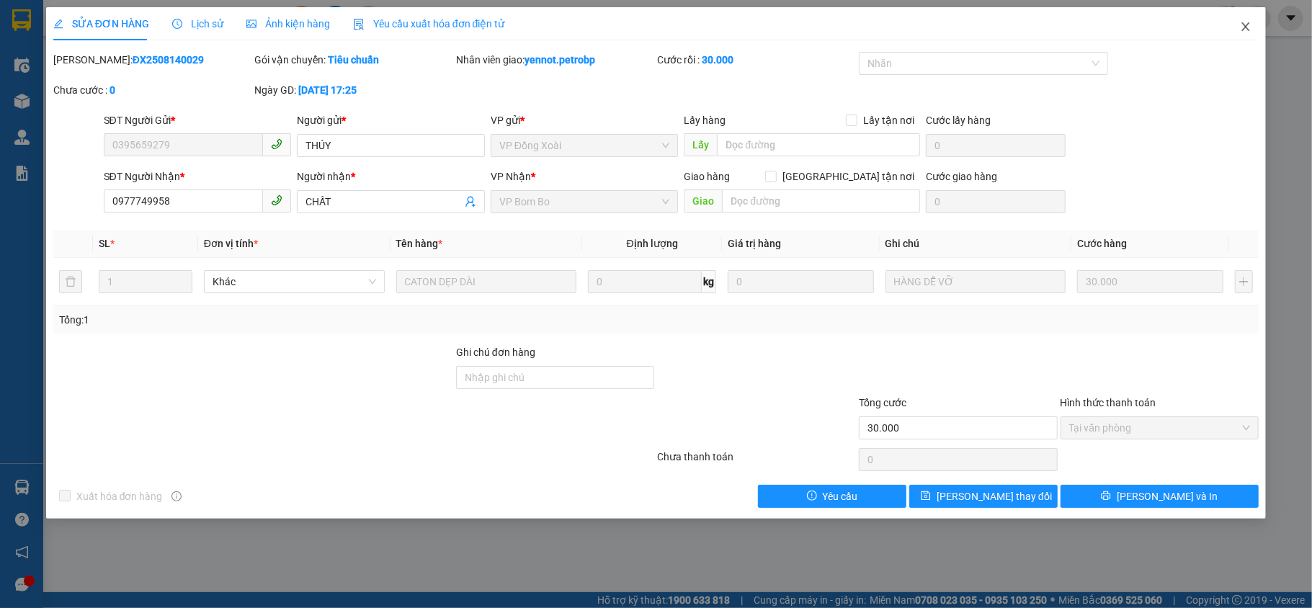
click at [1249, 23] on icon "close" at bounding box center [1246, 27] width 12 height 12
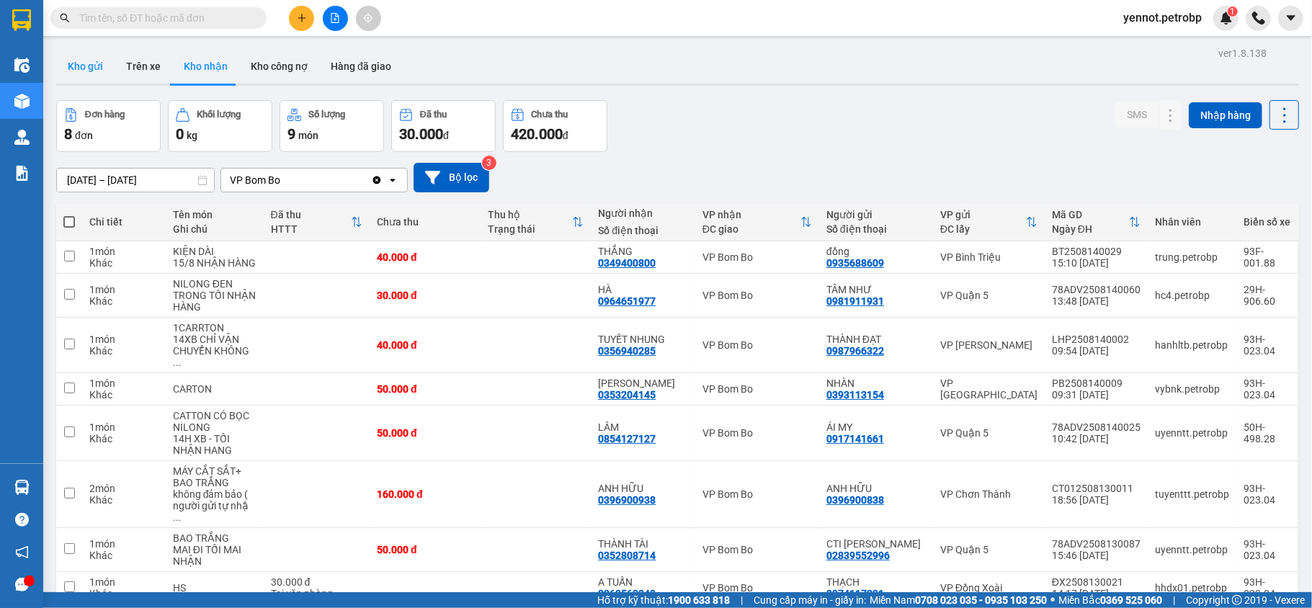
click at [99, 67] on button "Kho gửi" at bounding box center [85, 66] width 58 height 35
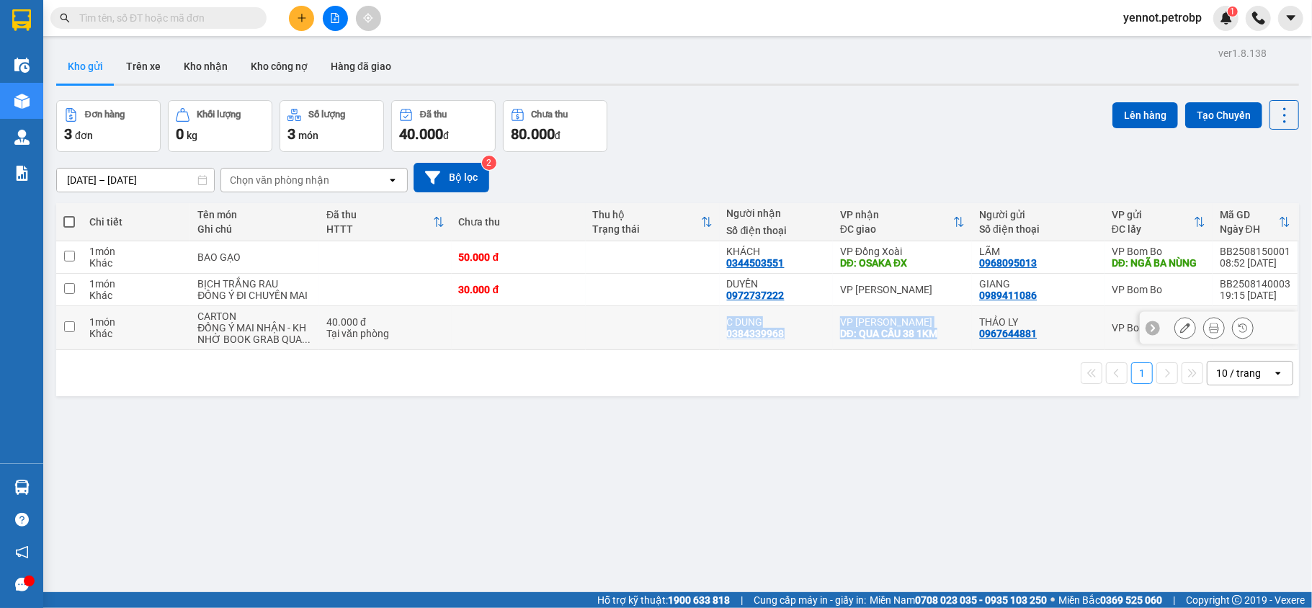
drag, startPoint x: 721, startPoint y: 326, endPoint x: 940, endPoint y: 339, distance: 220.2
click at [940, 339] on tr "1 món Khác CARTON ĐỒNG Ý MAI NHẬN - KH NHỜ BOOK GRAB QUA ... 40.000 đ Tại văn […" at bounding box center [677, 328] width 1243 height 44
checkbox input "true"
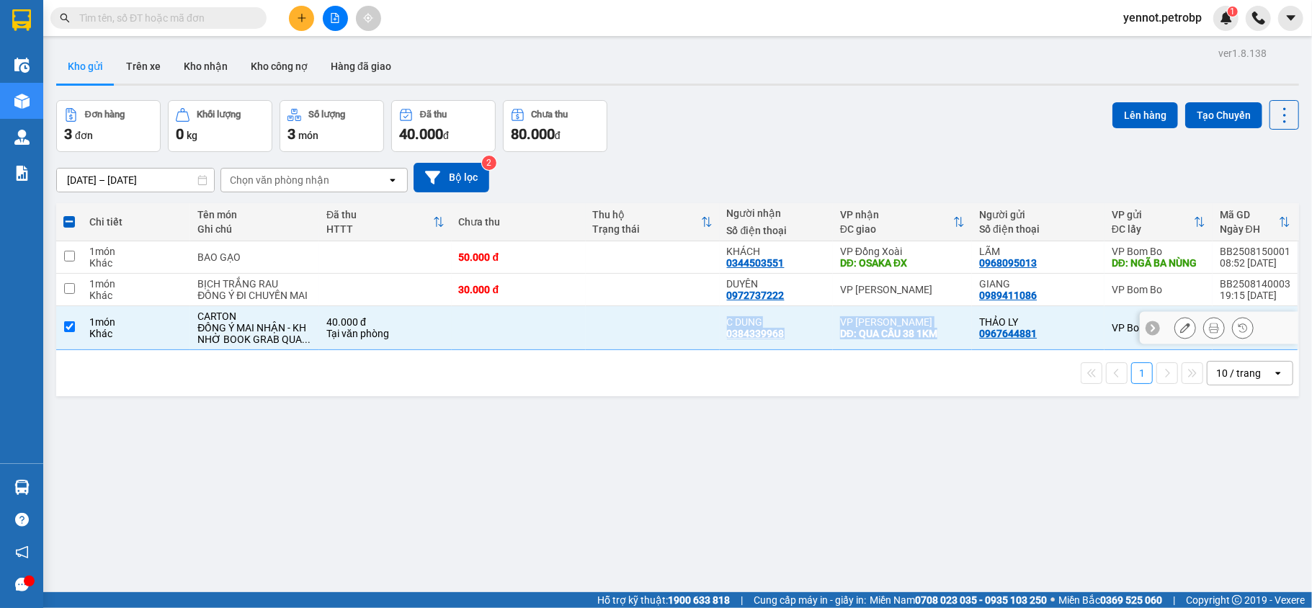
copy tr "C DUNG 0384339968 VP [PERSON_NAME]: QUA CẦU 38 1KM"
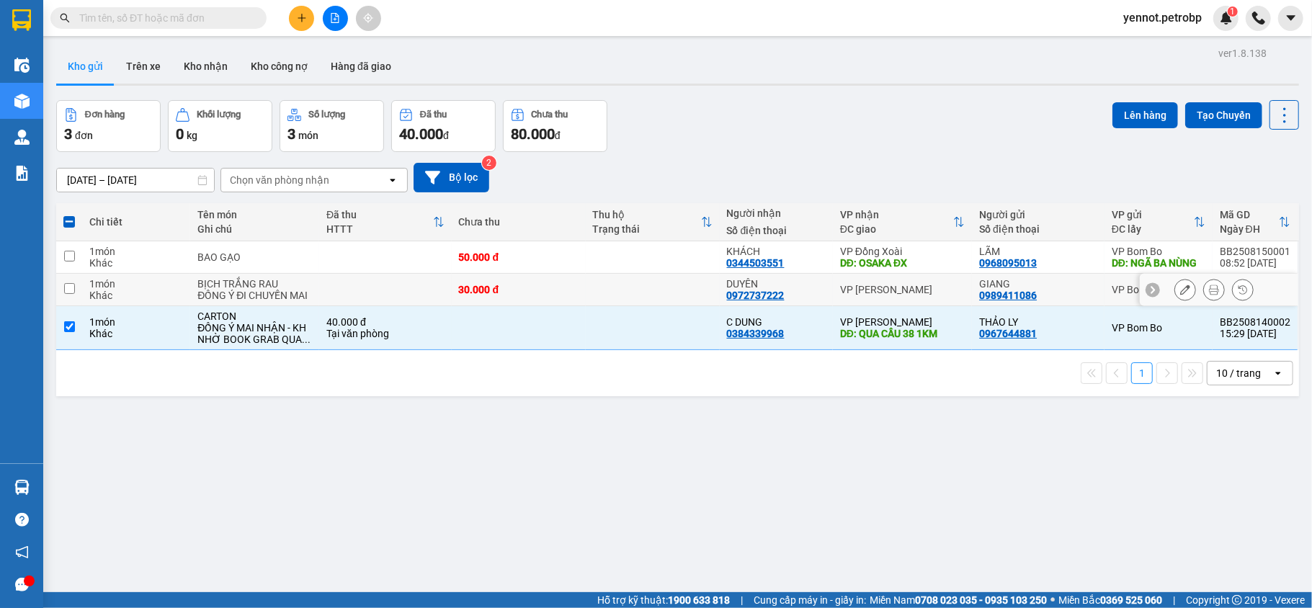
click at [78, 278] on td at bounding box center [69, 290] width 26 height 32
checkbox input "true"
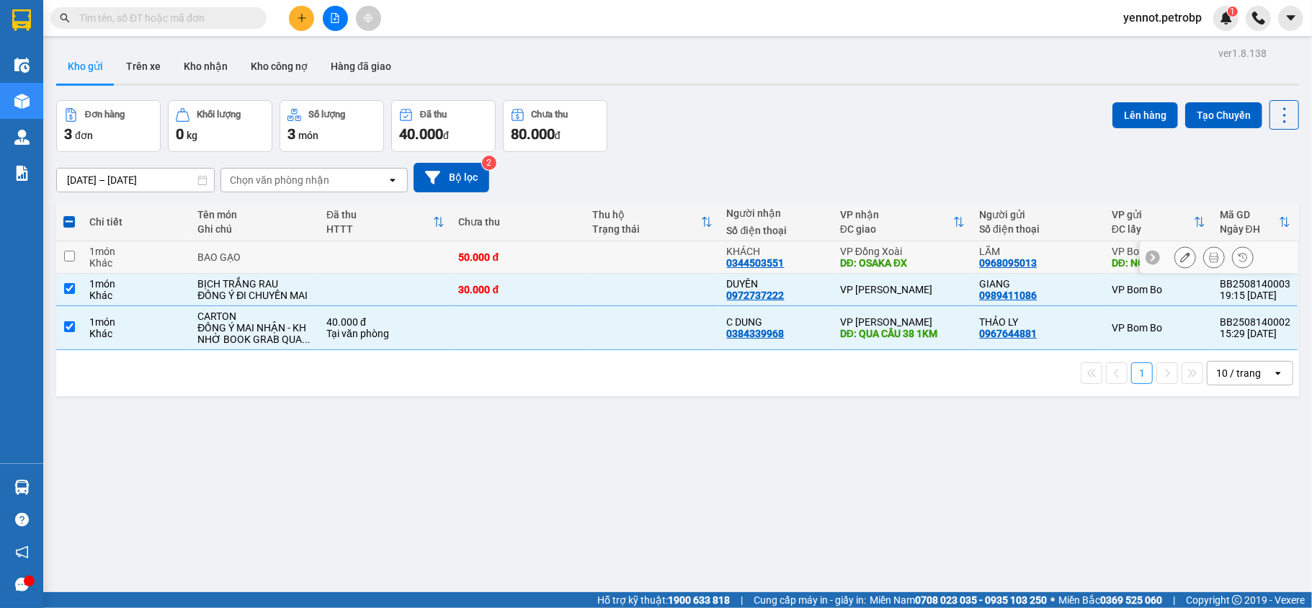
click at [66, 258] on input "checkbox" at bounding box center [69, 256] width 11 height 11
checkbox input "true"
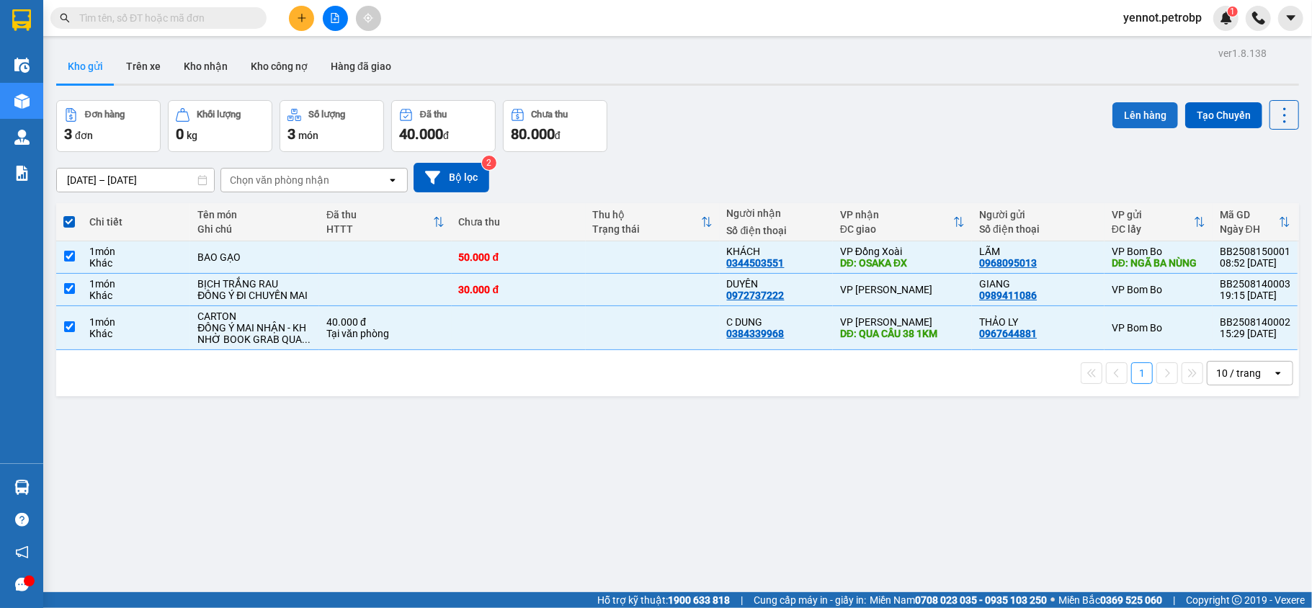
click at [1134, 119] on button "Lên hàng" at bounding box center [1146, 115] width 66 height 26
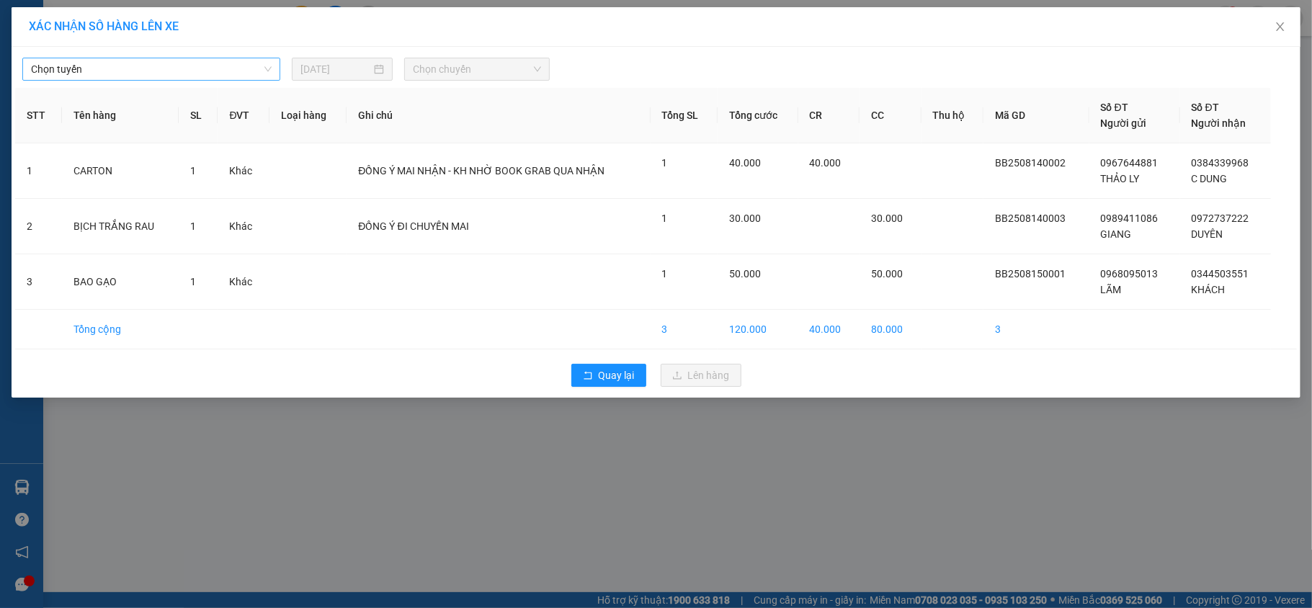
click at [229, 69] on span "Chọn tuyến" at bounding box center [151, 69] width 241 height 22
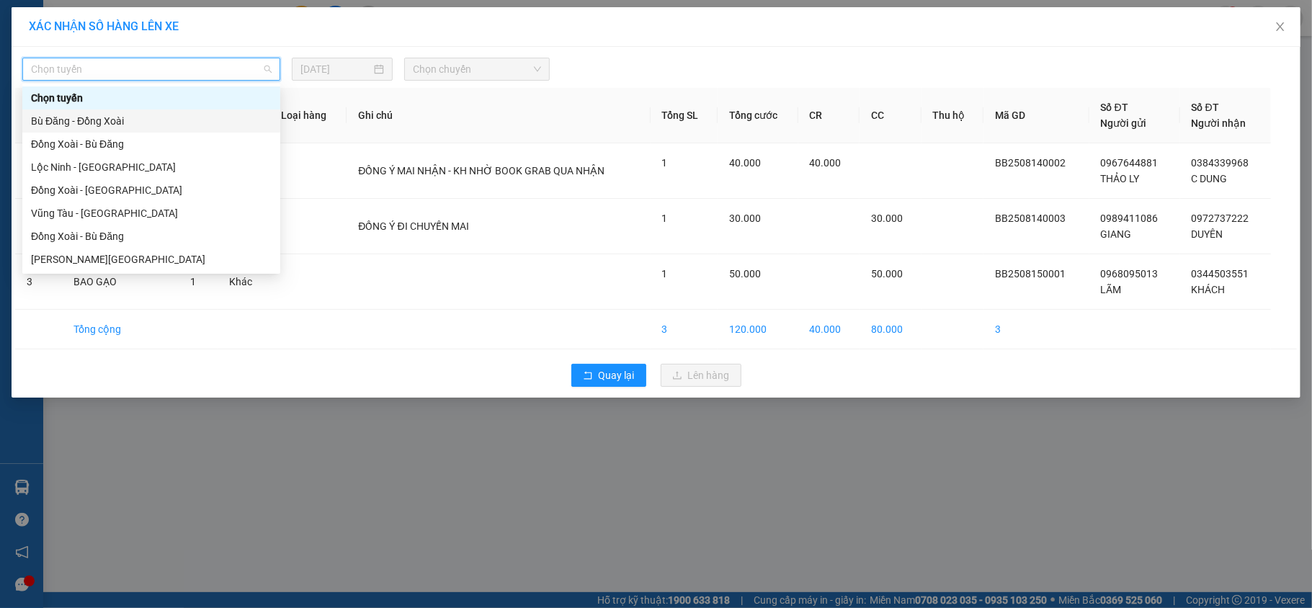
click at [121, 121] on div "Bù Đăng - Đồng Xoài" at bounding box center [151, 121] width 241 height 16
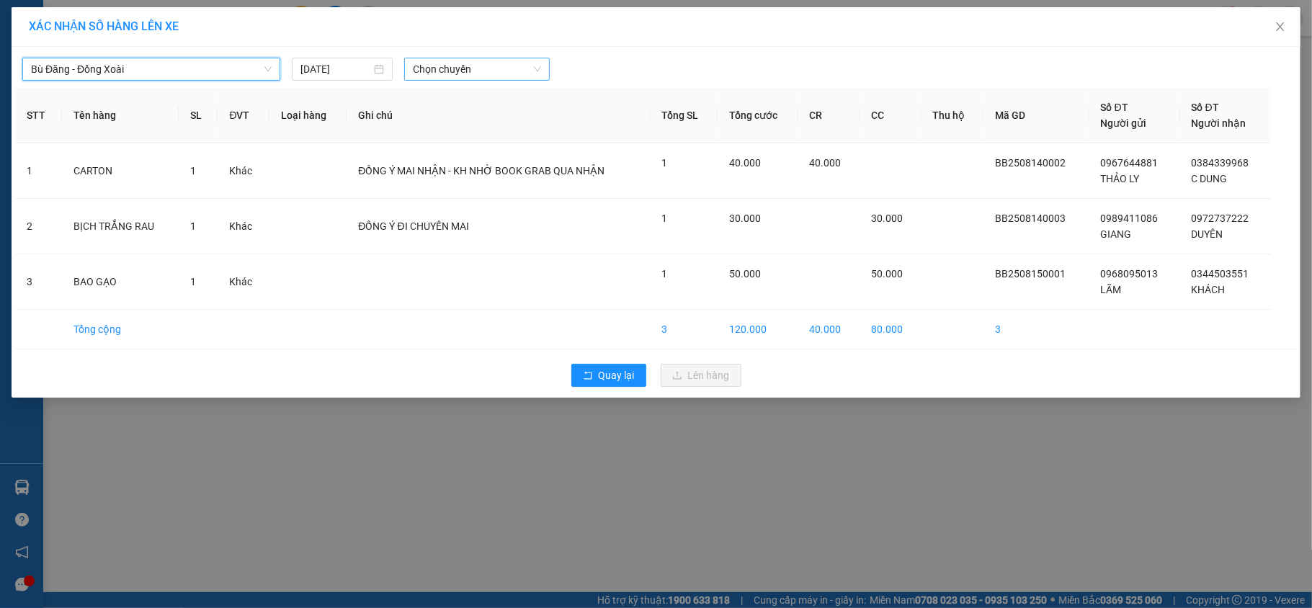
click at [474, 65] on span "Chọn chuyến" at bounding box center [477, 69] width 128 height 22
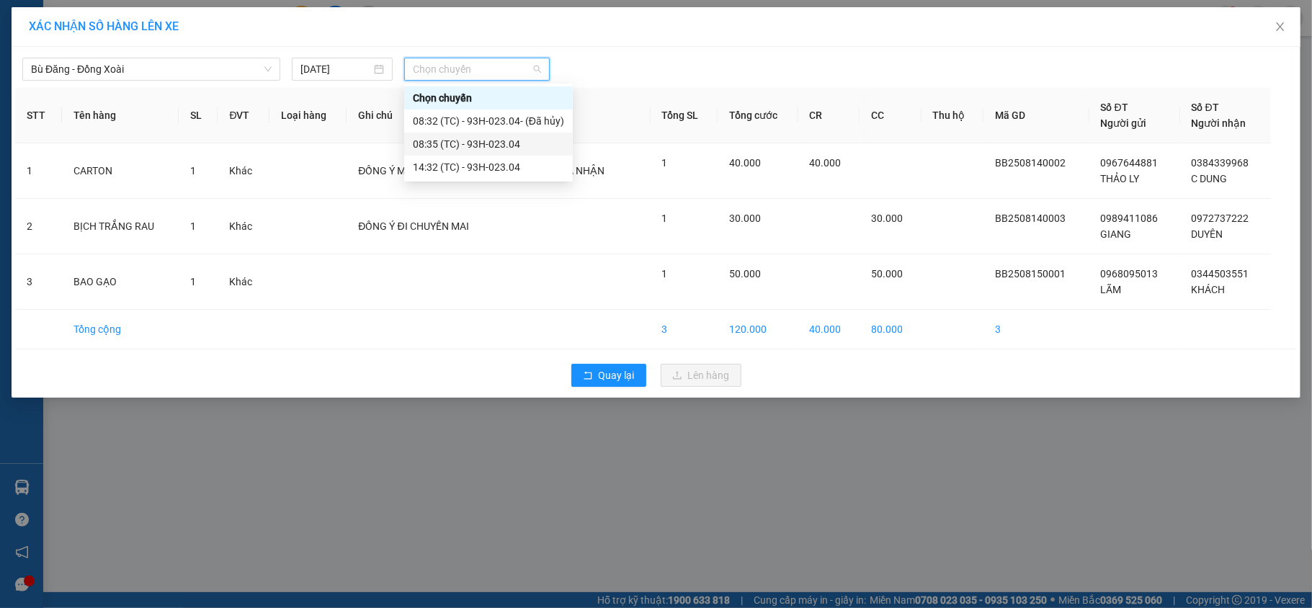
click at [497, 150] on div "08:35 (TC) - 93H-023.04" at bounding box center [488, 144] width 151 height 16
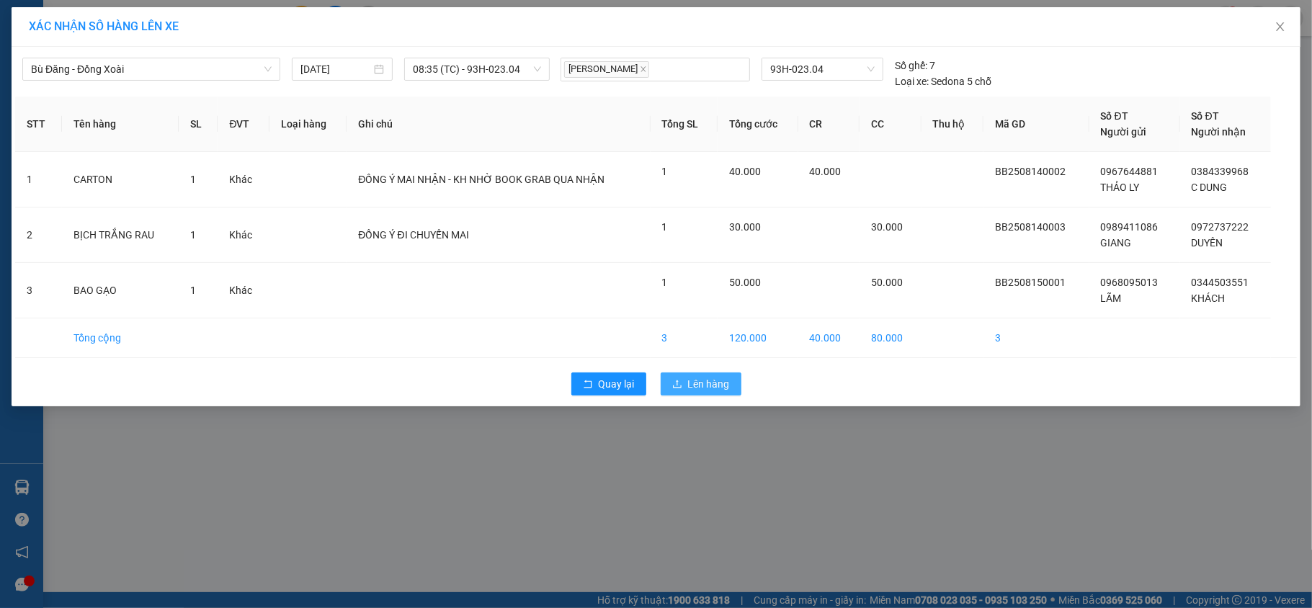
click at [724, 391] on span "Lên hàng" at bounding box center [709, 384] width 42 height 16
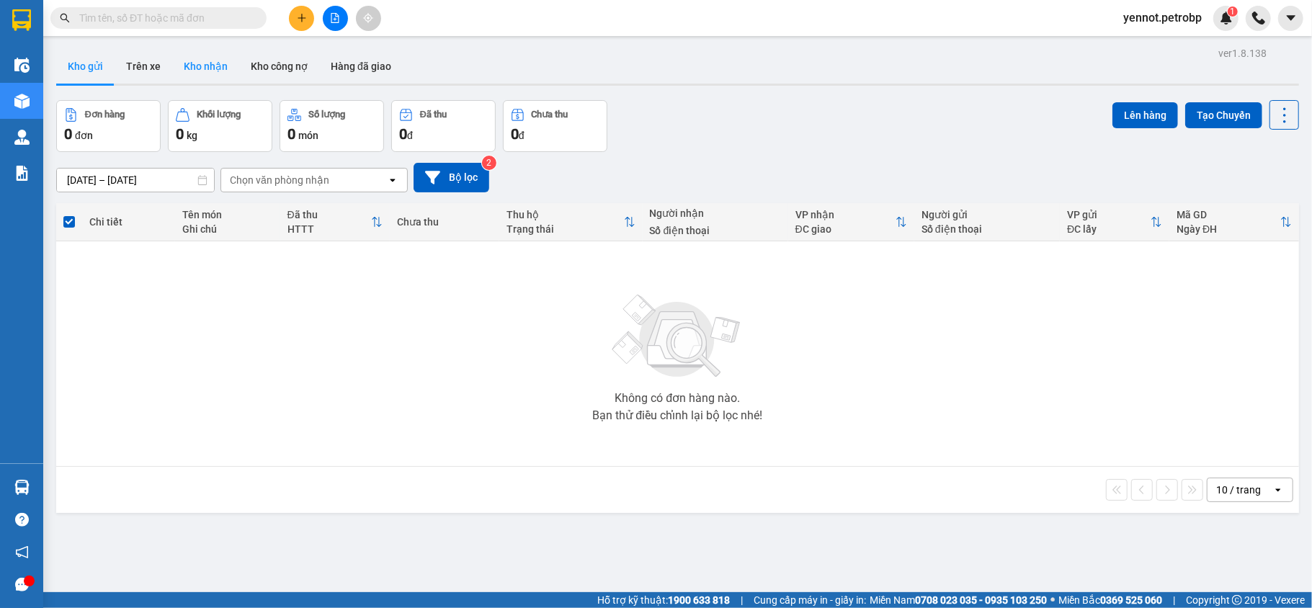
click at [205, 69] on button "Kho nhận" at bounding box center [205, 66] width 67 height 35
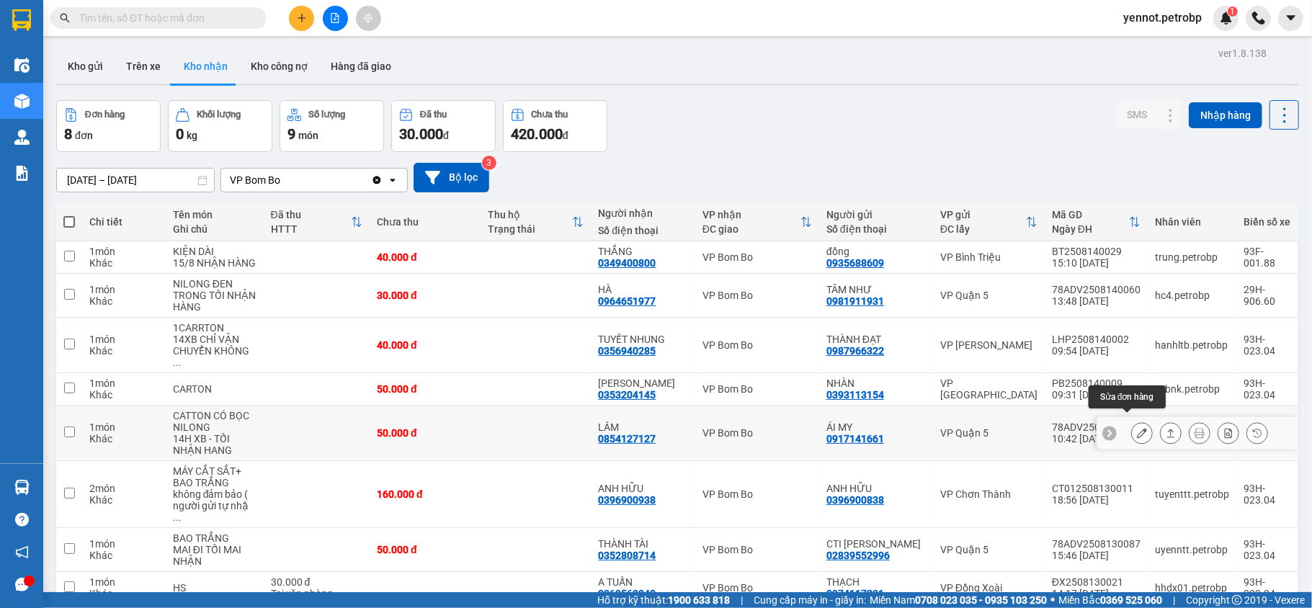
click at [1137, 428] on icon at bounding box center [1142, 433] width 10 height 10
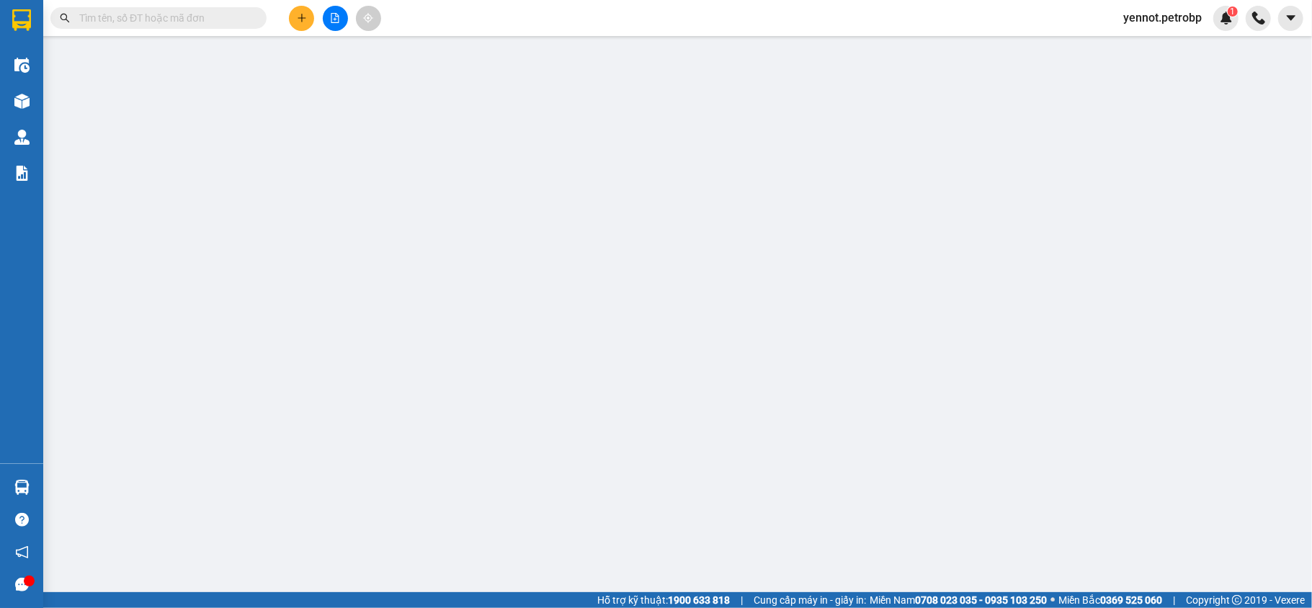
type input "0917141661"
type input "ÁI MY"
type input "0854127127"
type input "LÂM"
type input "50.000"
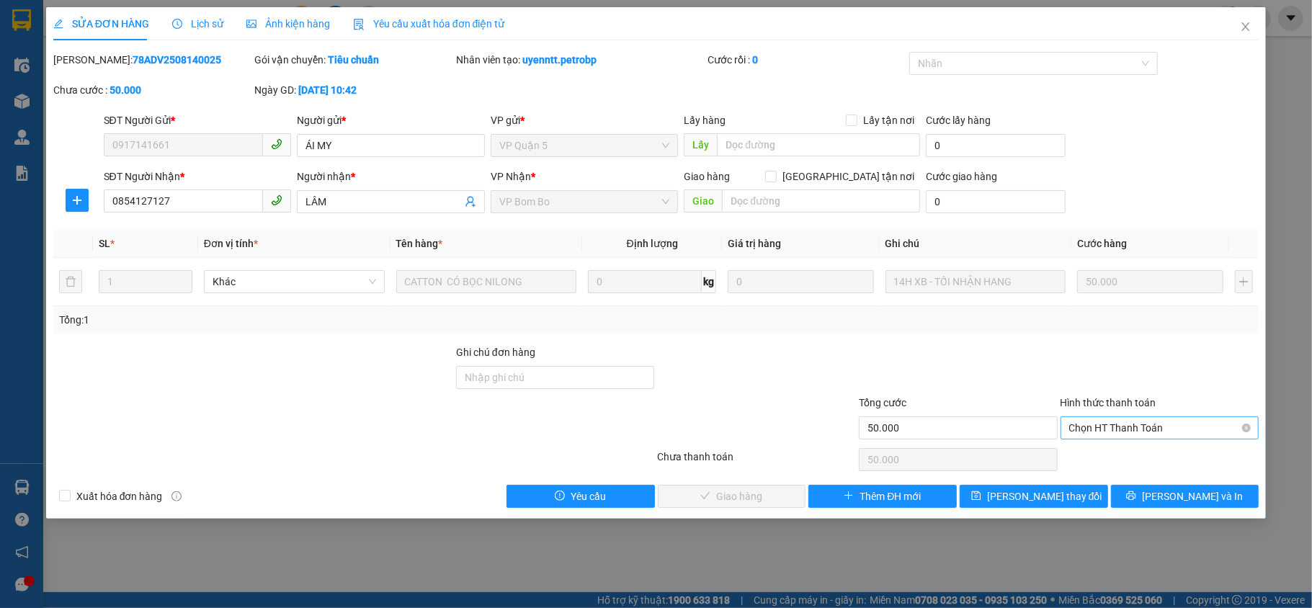
click at [1116, 430] on span "Chọn HT Thanh Toán" at bounding box center [1160, 428] width 182 height 22
click at [1119, 451] on div "Tại văn phòng" at bounding box center [1160, 458] width 182 height 16
type input "0"
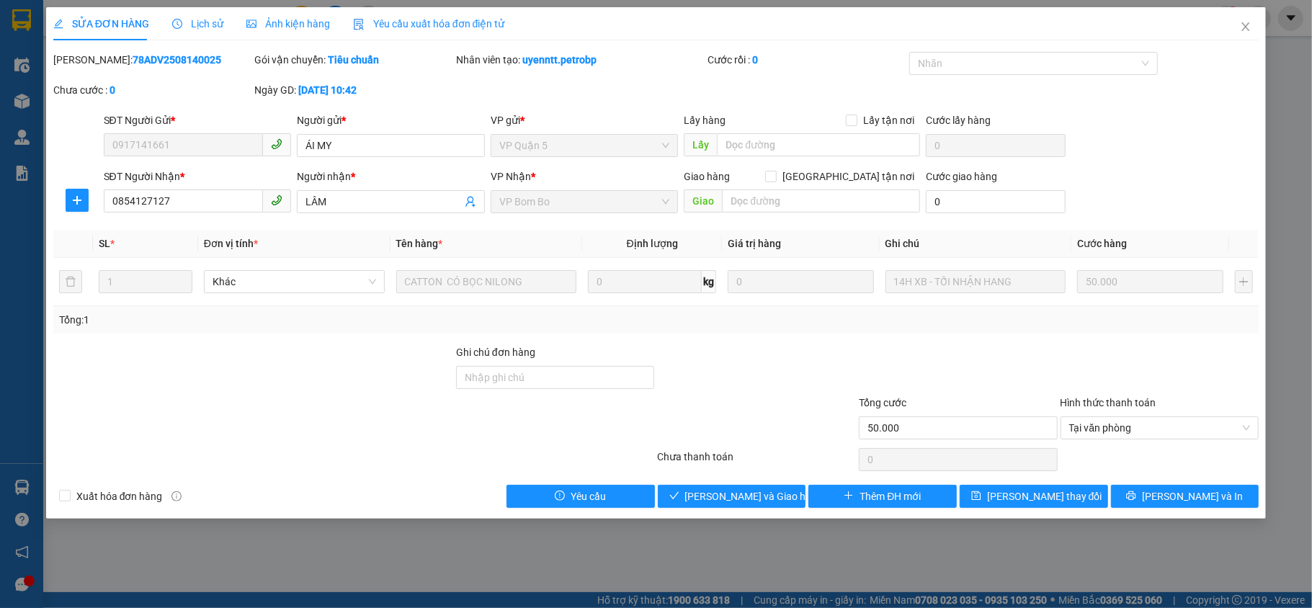
drag, startPoint x: 90, startPoint y: 59, endPoint x: 184, endPoint y: 63, distance: 94.5
click at [184, 63] on div "[PERSON_NAME]: 78ADV2508140025" at bounding box center [152, 60] width 199 height 16
copy b "78ADV2508140025"
click at [744, 497] on span "[PERSON_NAME] và Giao hàng" at bounding box center [754, 497] width 138 height 16
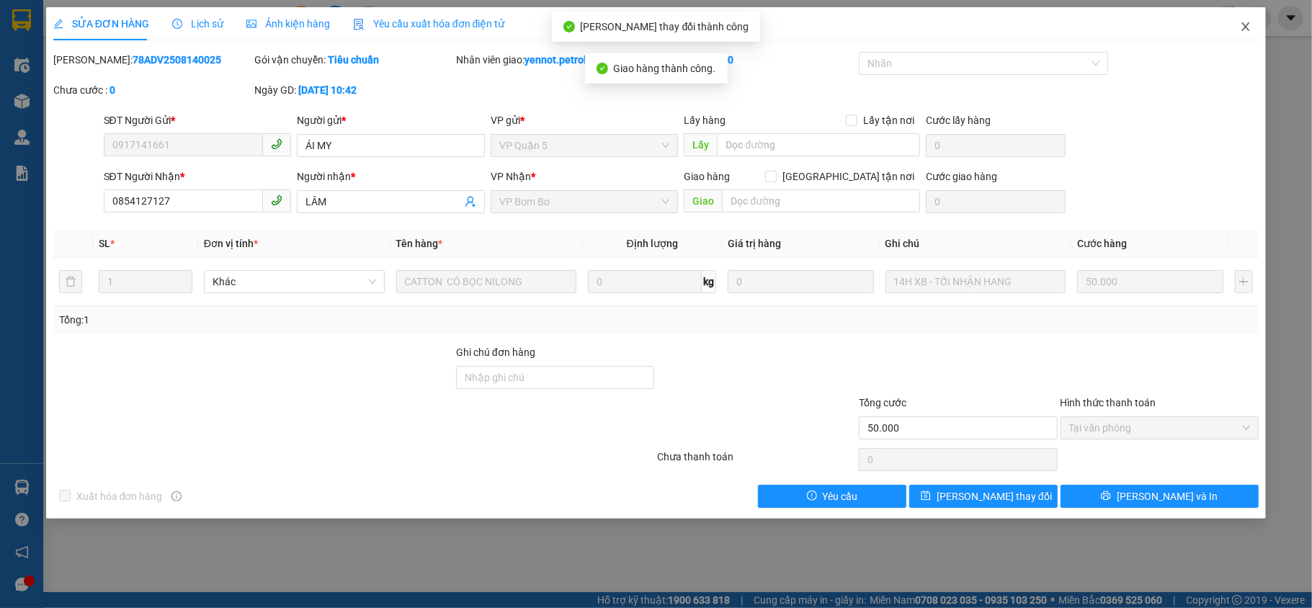
click at [1247, 23] on icon "close" at bounding box center [1246, 27] width 12 height 12
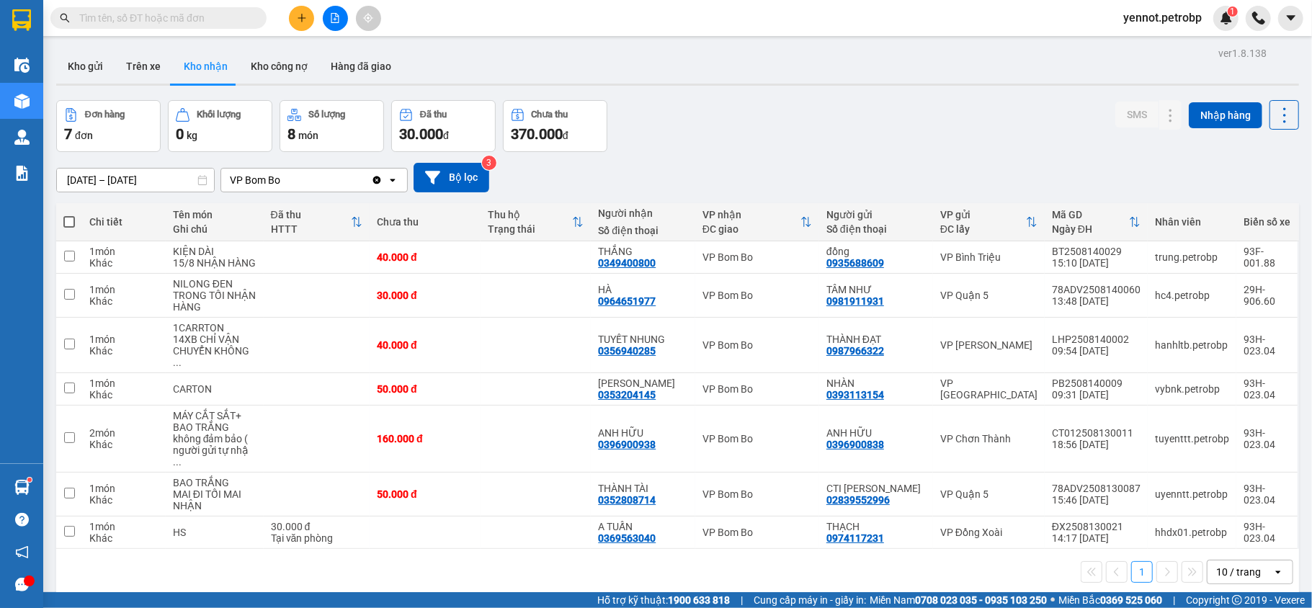
click at [727, 148] on div "Đơn hàng 7 đơn Khối lượng 0 kg Số lượng 8 món Đã thu 30.000 đ Chưa thu 370.000 …" at bounding box center [677, 126] width 1243 height 52
click at [297, 14] on icon "plus" at bounding box center [302, 18] width 10 height 10
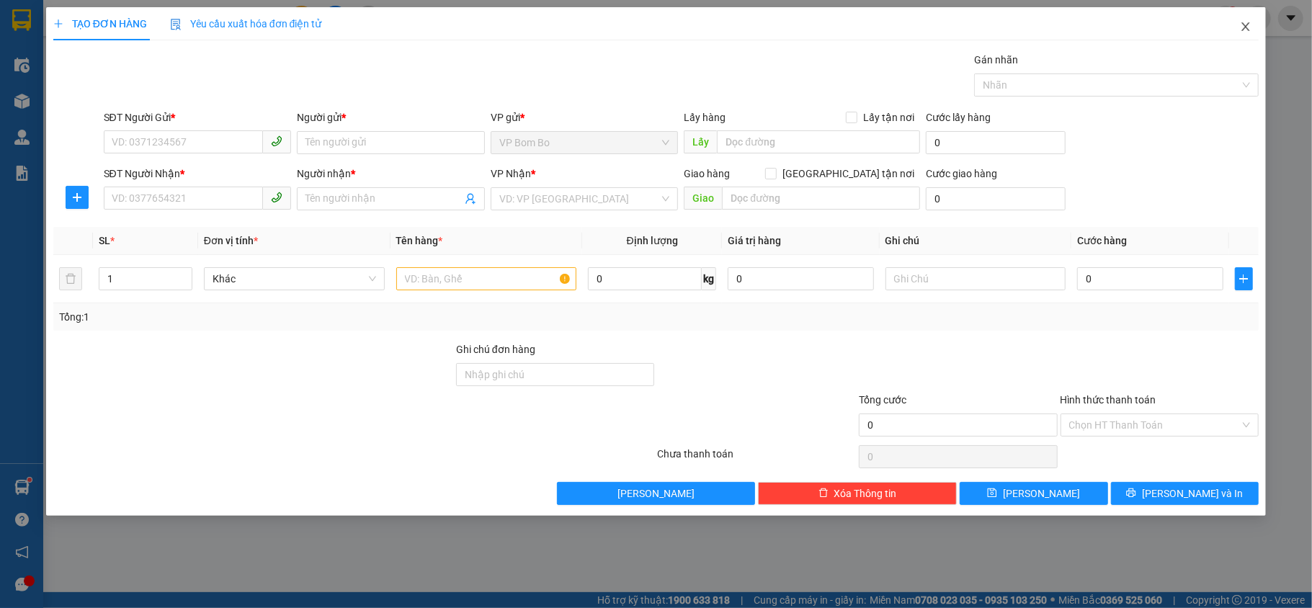
click at [1244, 30] on icon "close" at bounding box center [1246, 26] width 8 height 9
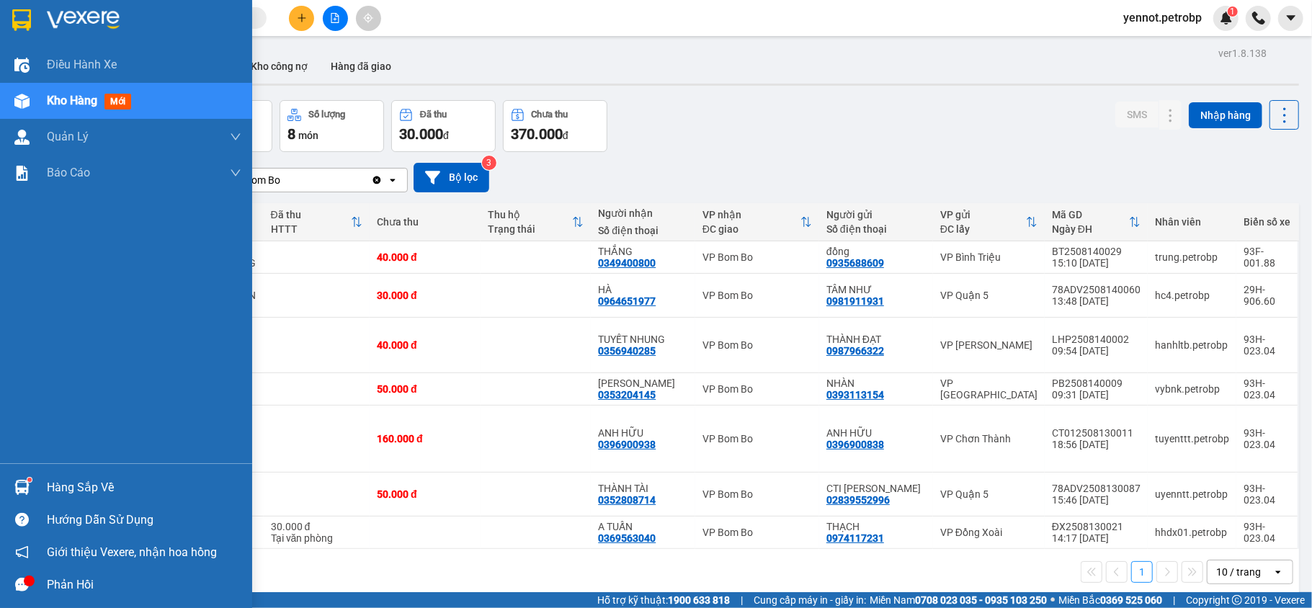
click at [124, 485] on div "Hàng sắp về" at bounding box center [144, 488] width 195 height 22
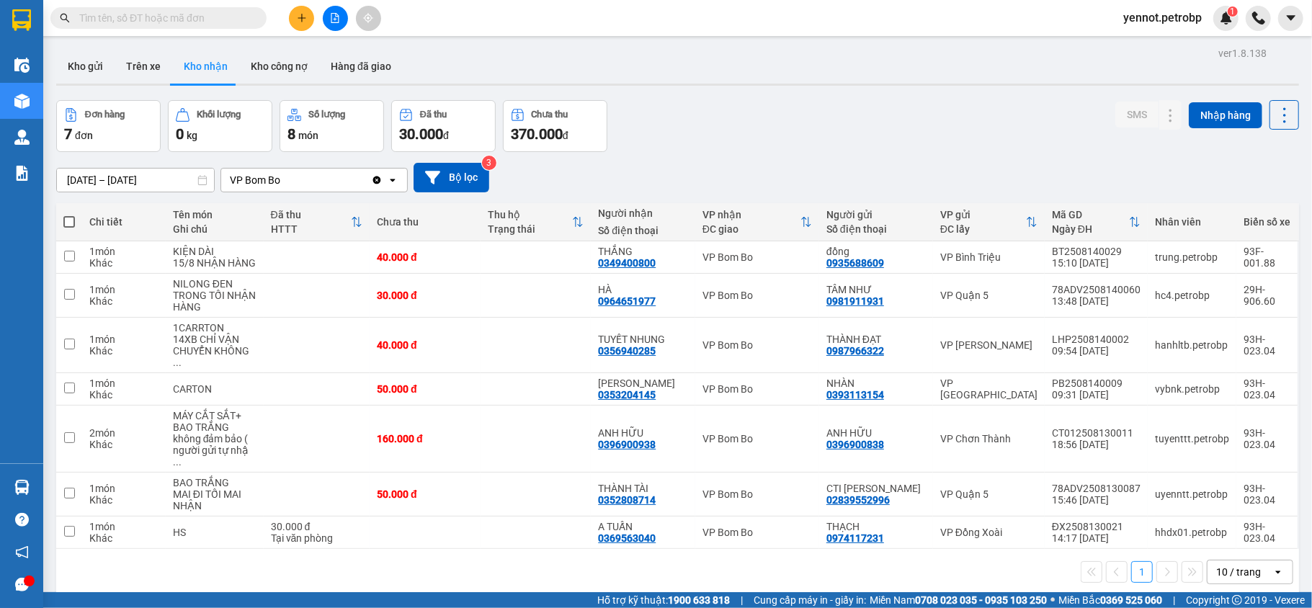
click at [756, 553] on section "Kết quả tìm kiếm ( 0 ) Bộ lọc No Data yennot.petrobp 1 Điều hành xe Kho hàng mớ…" at bounding box center [656, 304] width 1312 height 608
click at [295, 6] on div at bounding box center [335, 18] width 108 height 25
click at [301, 7] on button at bounding box center [301, 18] width 25 height 25
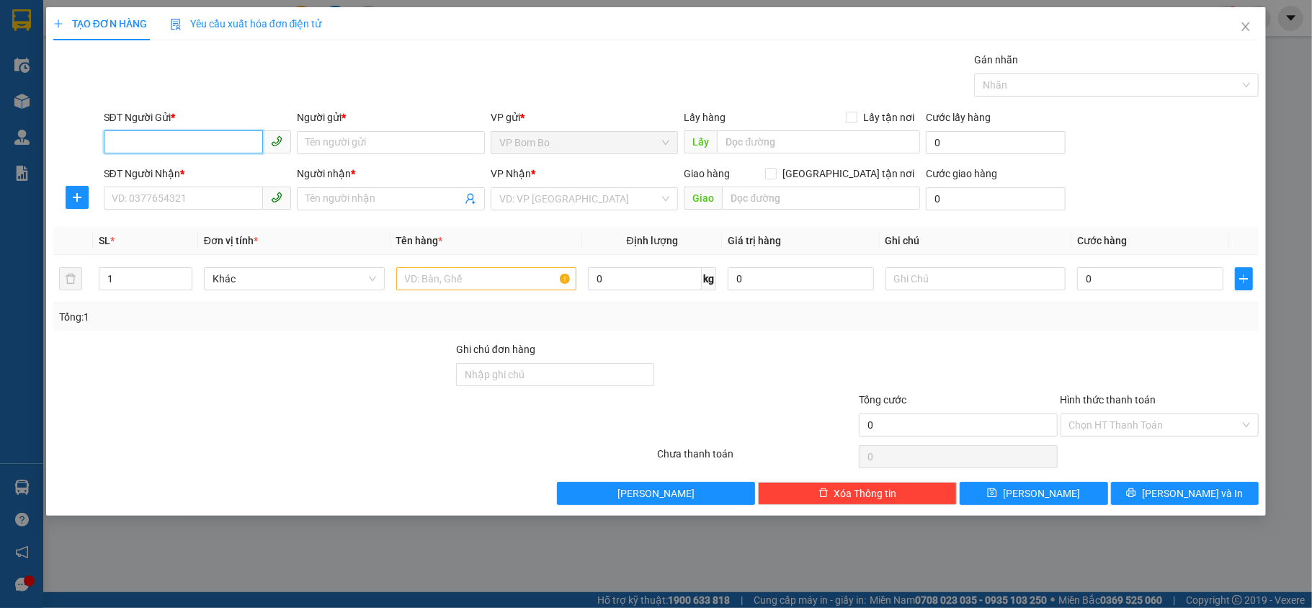
click at [213, 140] on input "SĐT Người Gửi *" at bounding box center [184, 141] width 160 height 23
click at [189, 177] on div "0989322117 - TUẤN" at bounding box center [197, 172] width 171 height 16
type input "0989322117"
type input "TUẤN"
type input "0934119040"
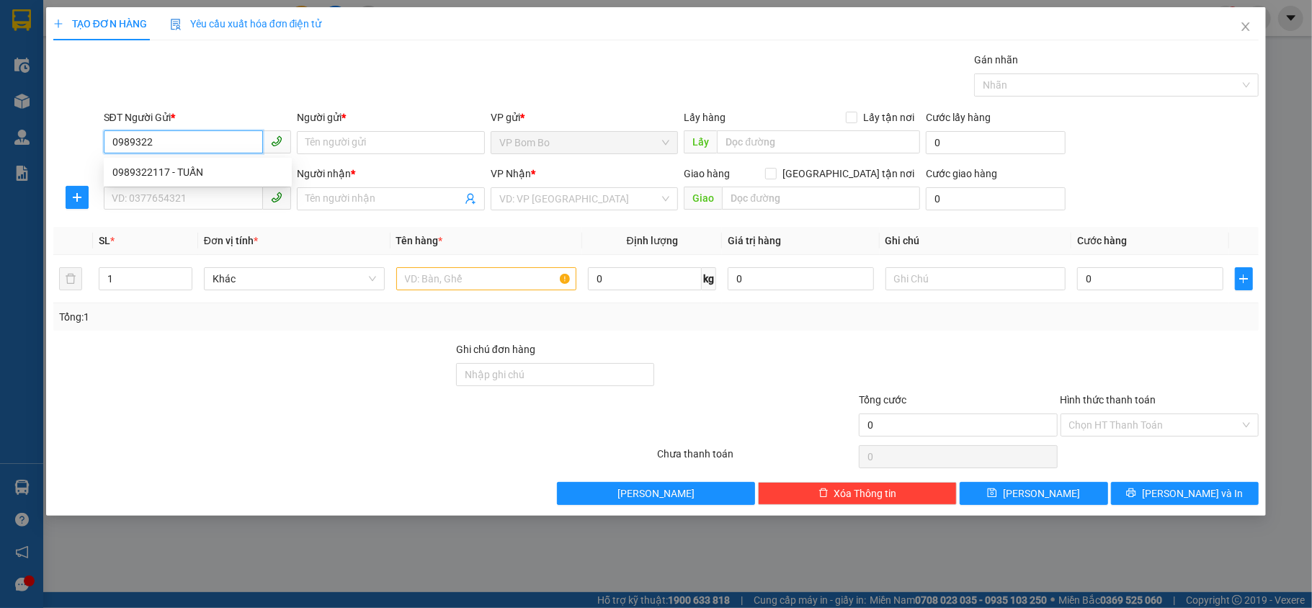
type input "THÀ"
type input "40.000"
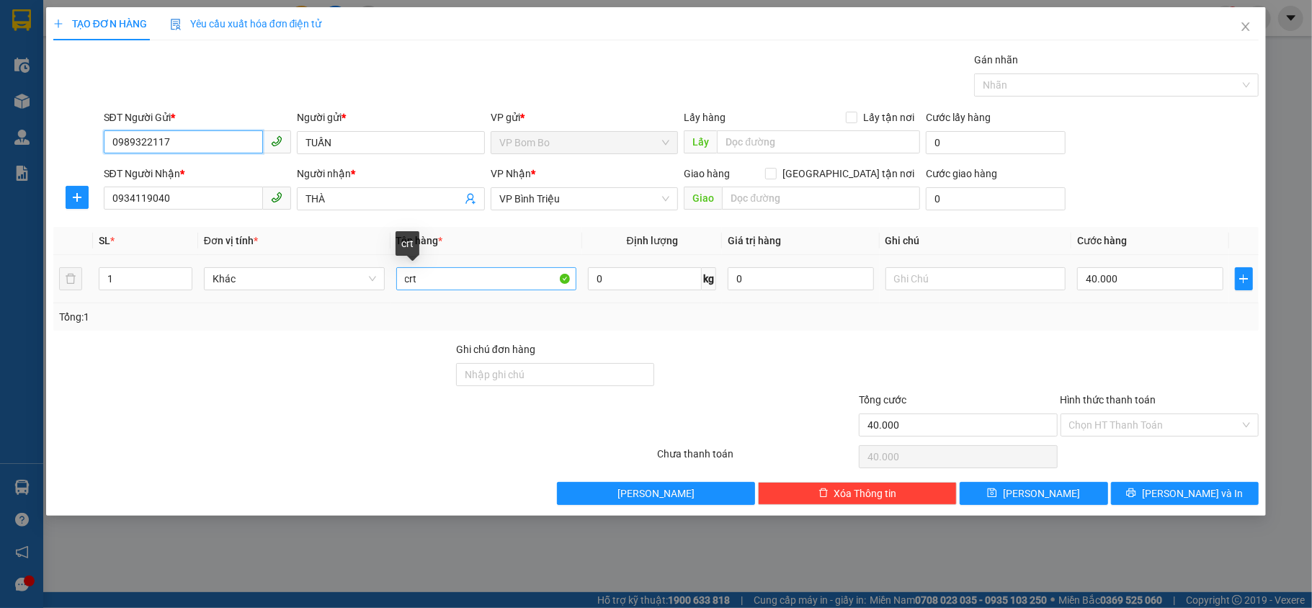
type input "0989322117"
click at [520, 287] on input "crt" at bounding box center [486, 278] width 181 height 23
type input "c"
type input "CARTON"
click at [186, 277] on icon "up" at bounding box center [184, 275] width 5 height 5
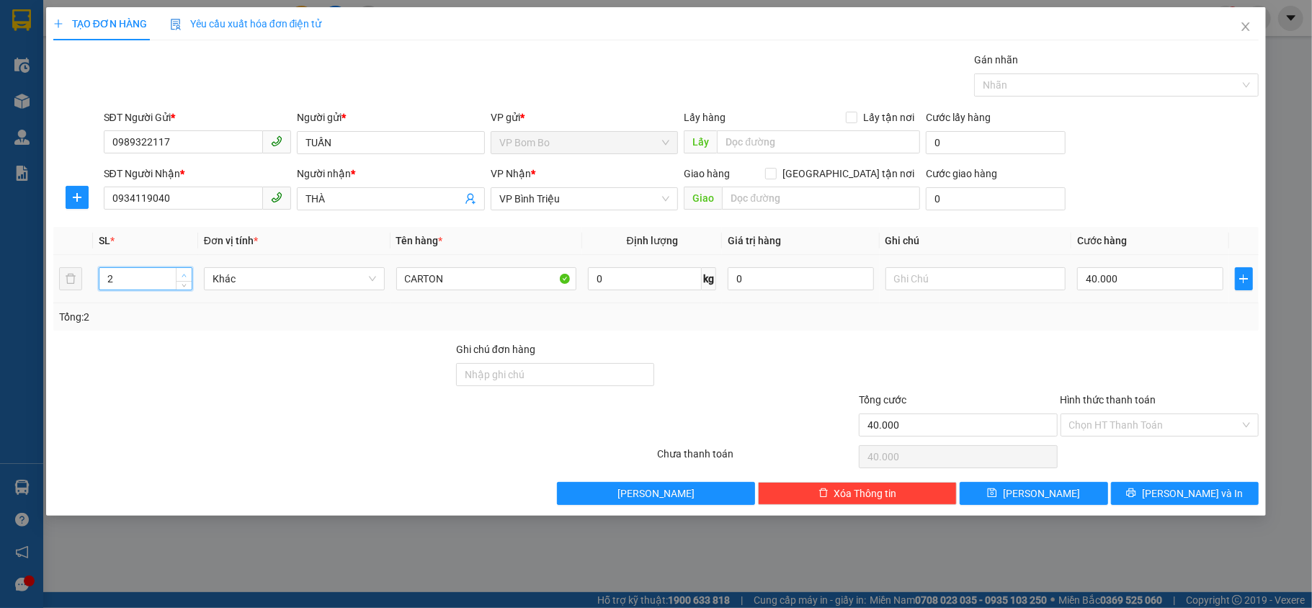
type input "3"
click at [186, 277] on icon "up" at bounding box center [184, 275] width 5 height 5
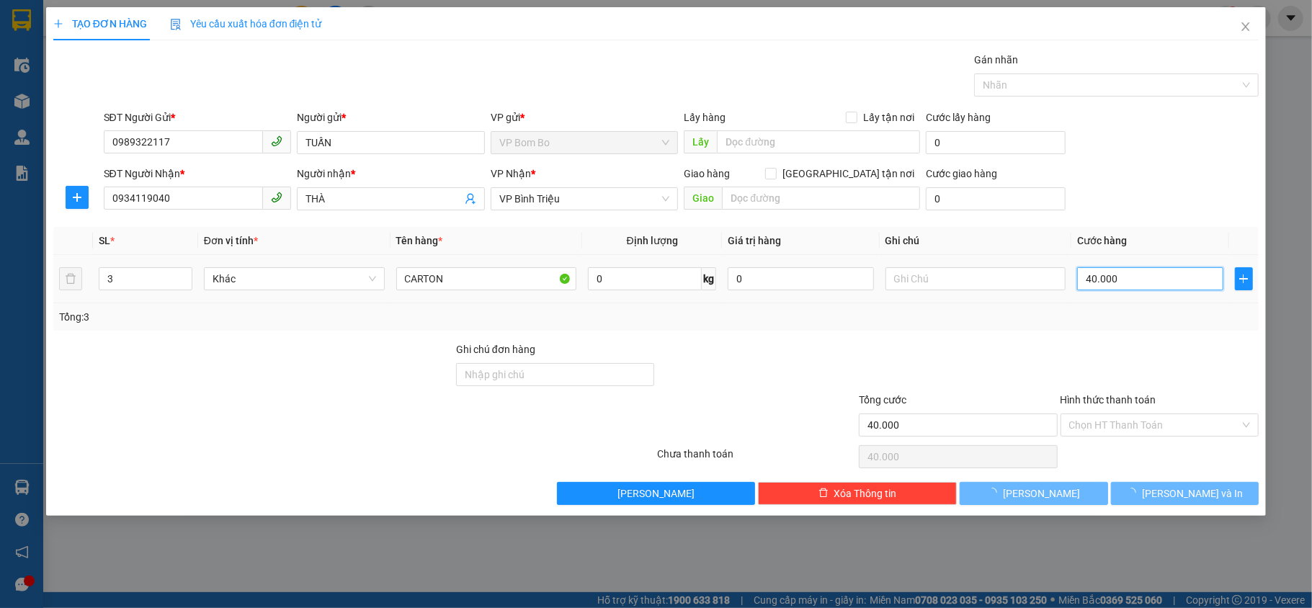
click at [1139, 282] on input "40.000" at bounding box center [1150, 278] width 146 height 23
type input "0"
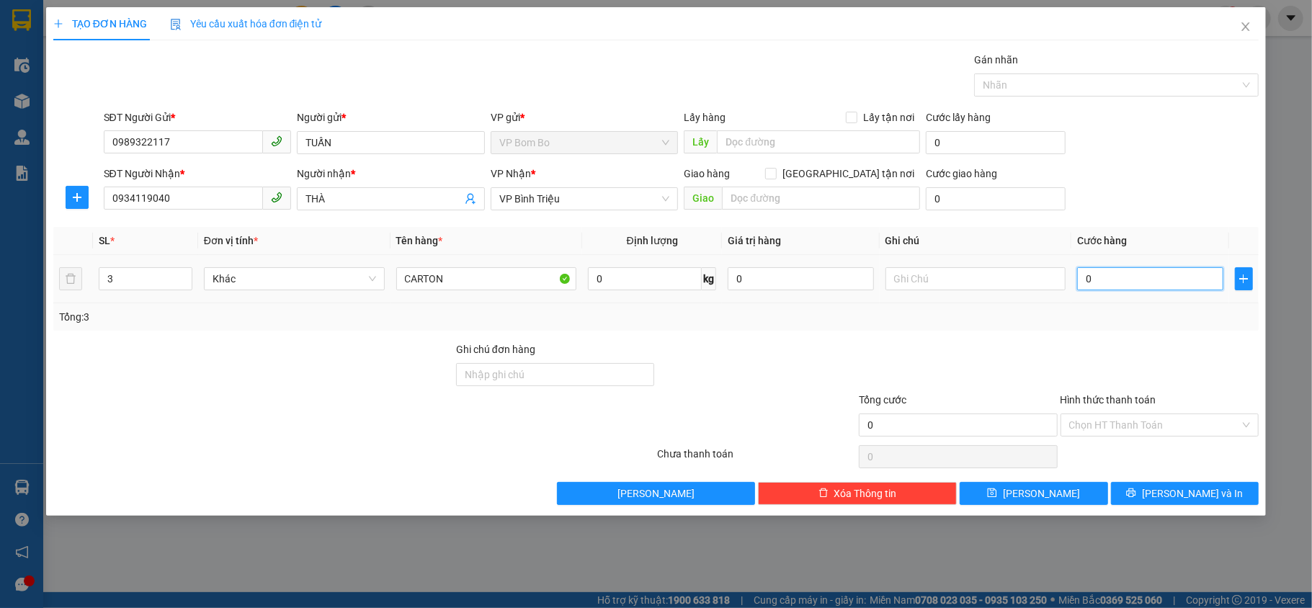
type input "1"
type input "001"
type input "15"
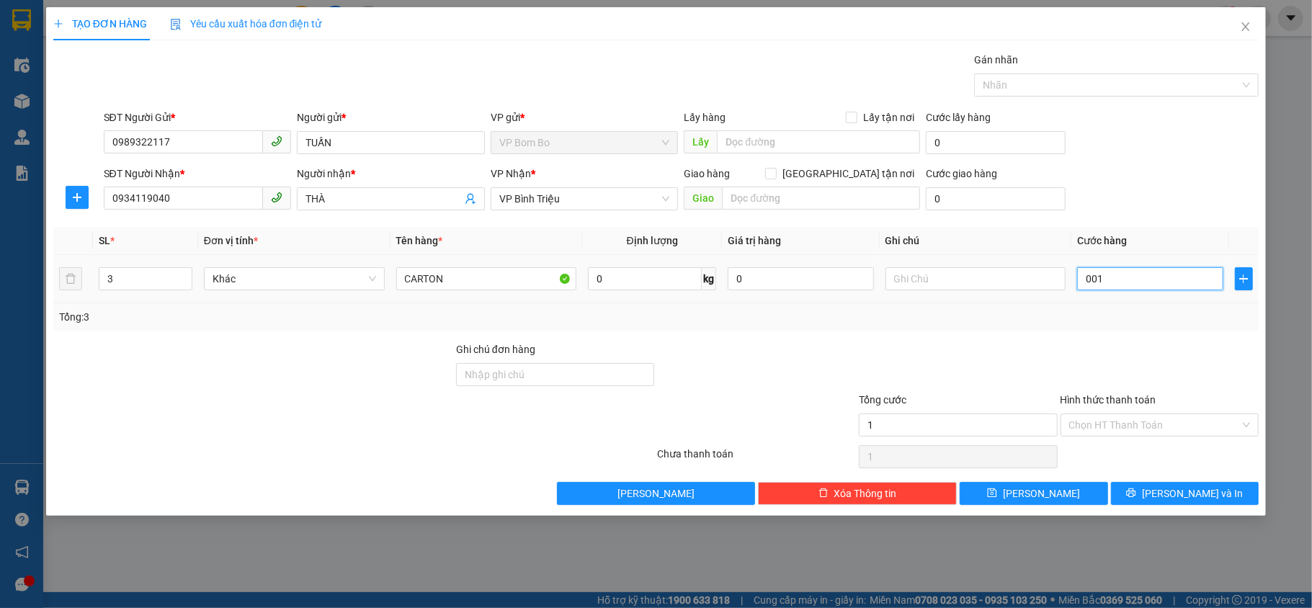
type input "0.015"
type input "150"
type input "000.150"
type input "150.000"
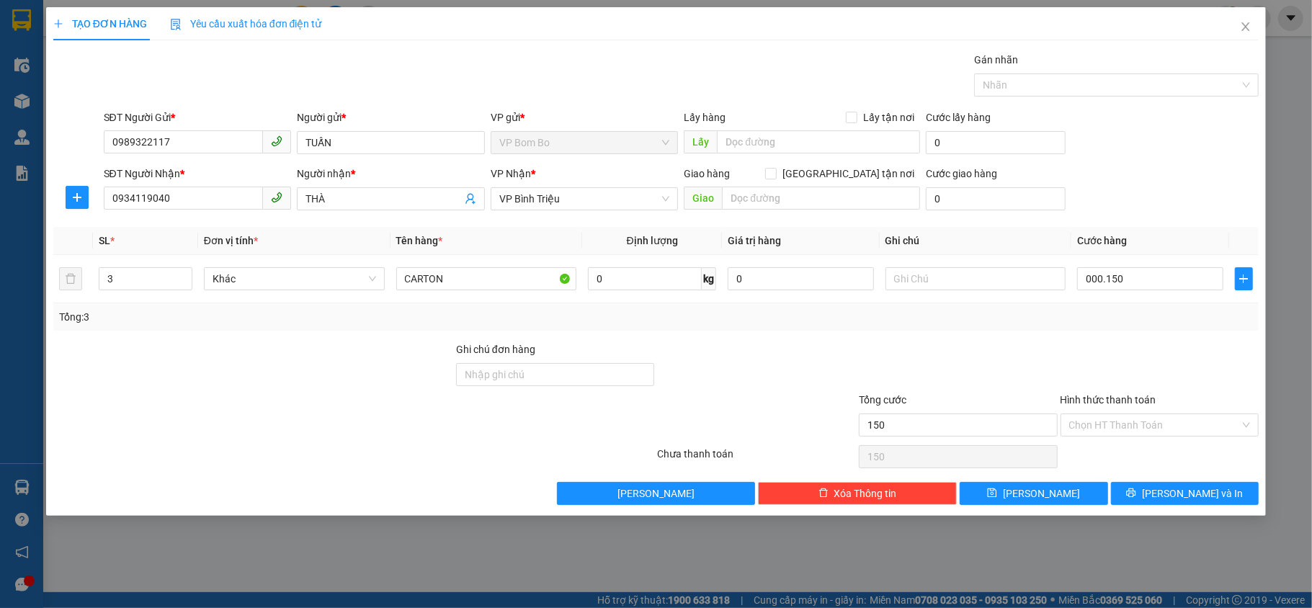
type input "150.000"
click at [1162, 317] on div "Tổng: 3" at bounding box center [656, 317] width 1195 height 16
click at [1154, 427] on input "Hình thức thanh toán" at bounding box center [1155, 425] width 172 height 22
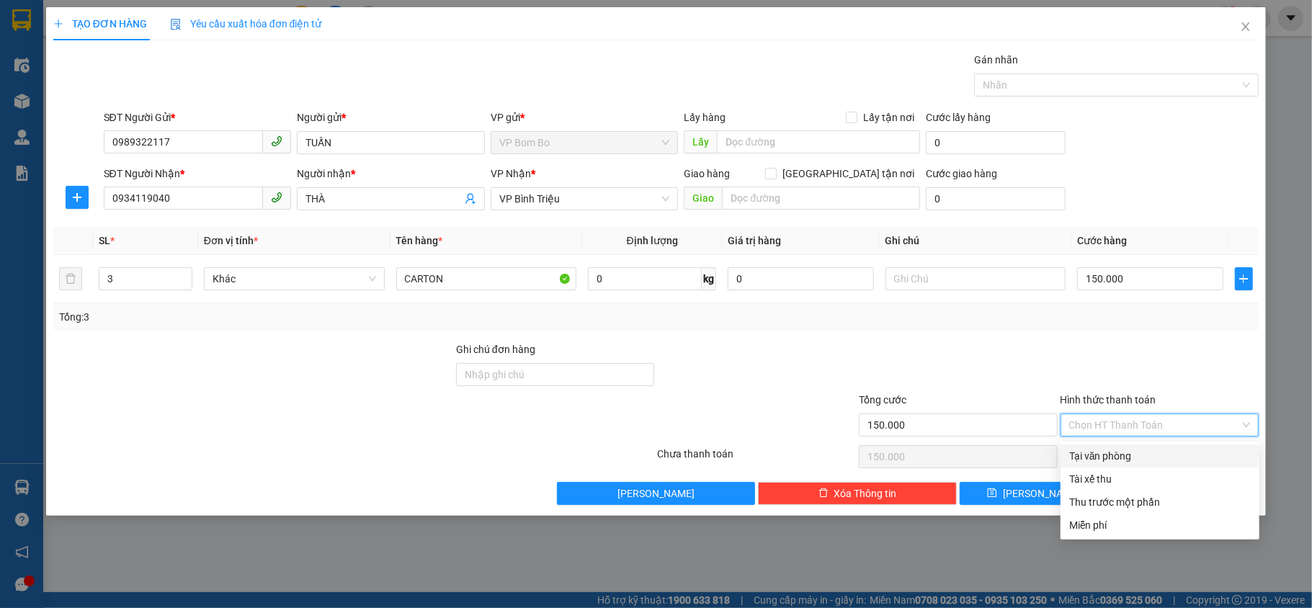
click at [1145, 456] on div "Tại văn phòng" at bounding box center [1160, 456] width 182 height 16
type input "0"
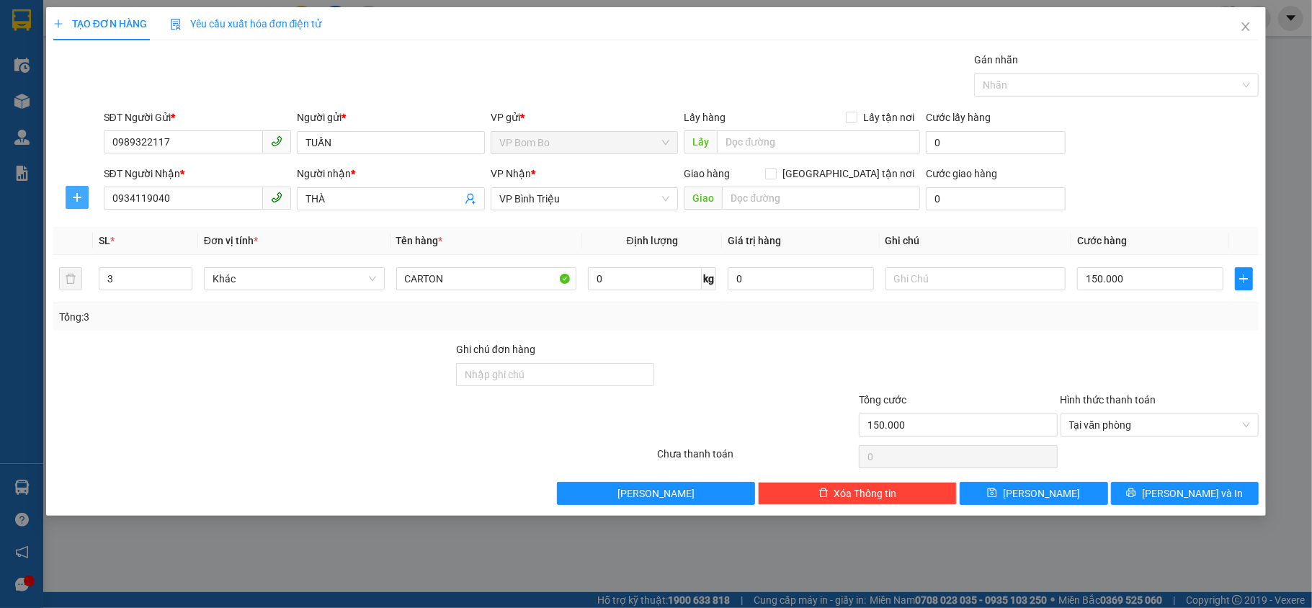
click at [84, 189] on button "button" at bounding box center [77, 197] width 23 height 23
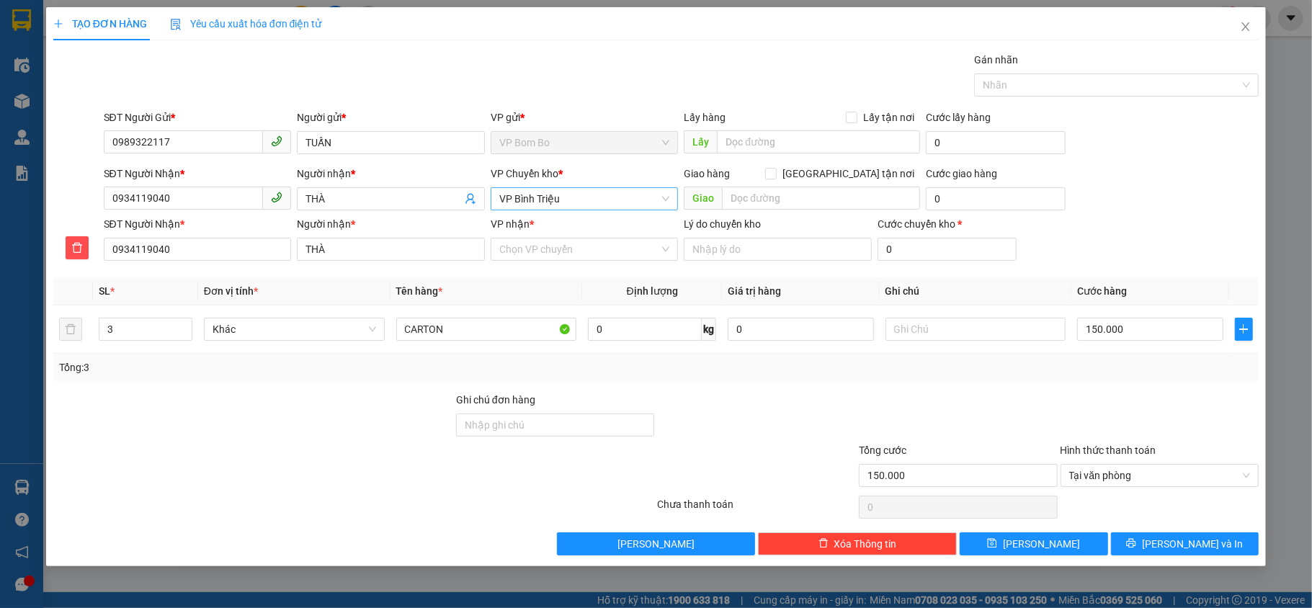
click at [557, 199] on span "VP Bình Triệu" at bounding box center [584, 199] width 171 height 22
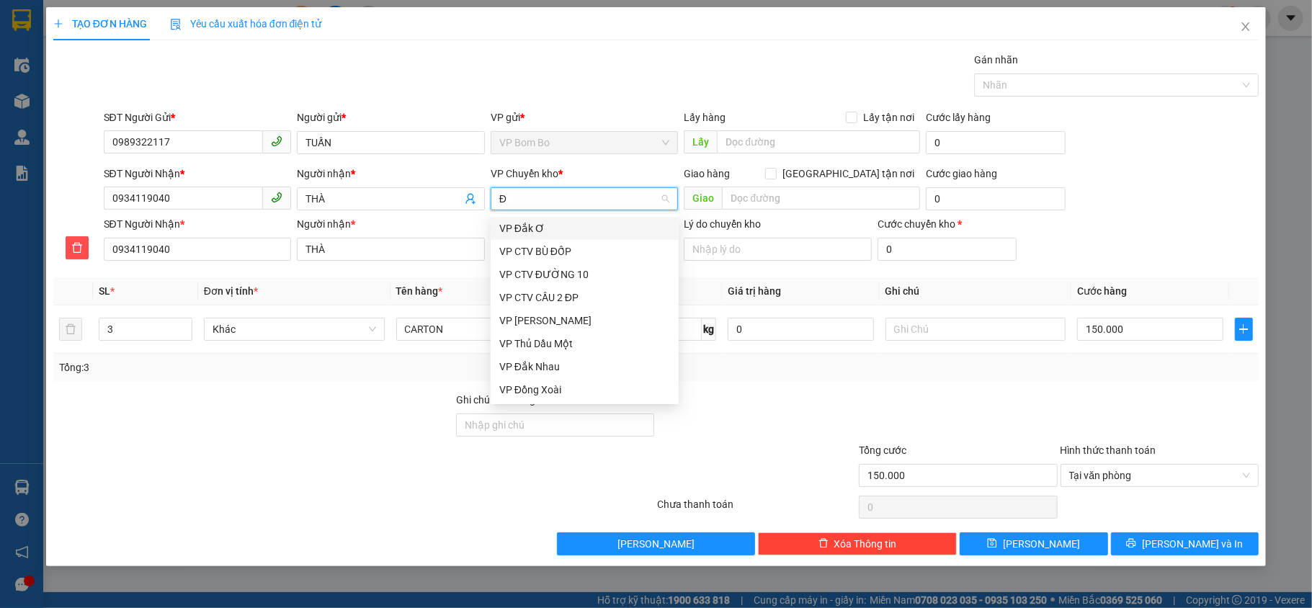
type input "ĐO"
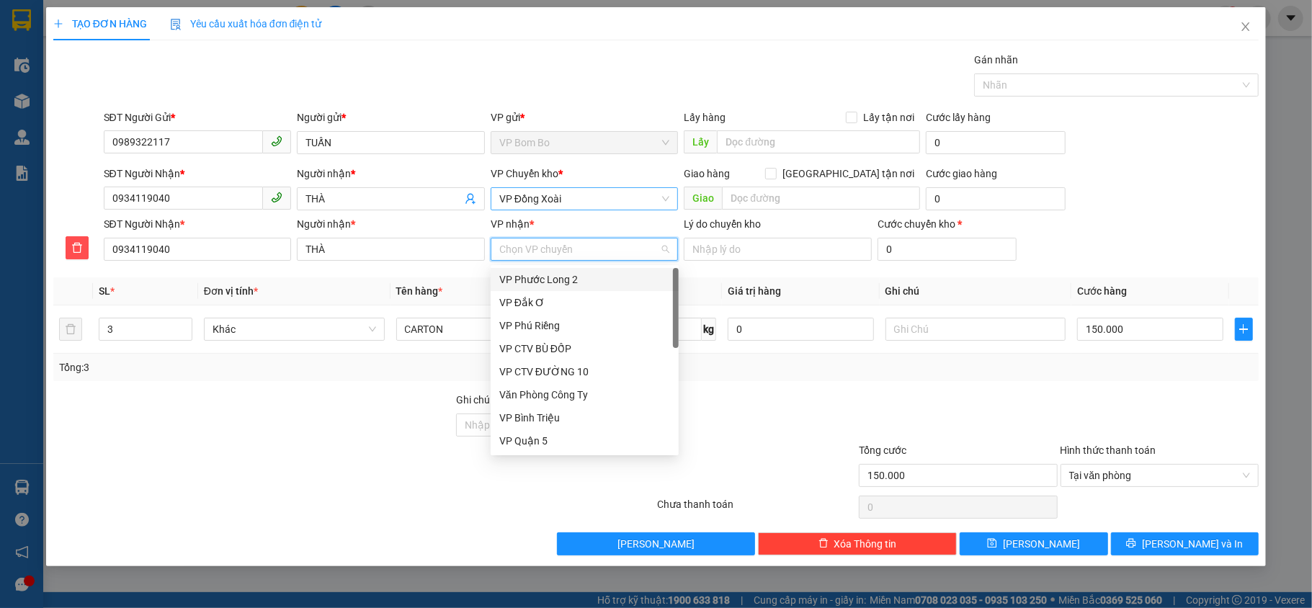
click at [572, 252] on input "VP nhận *" at bounding box center [579, 250] width 161 height 22
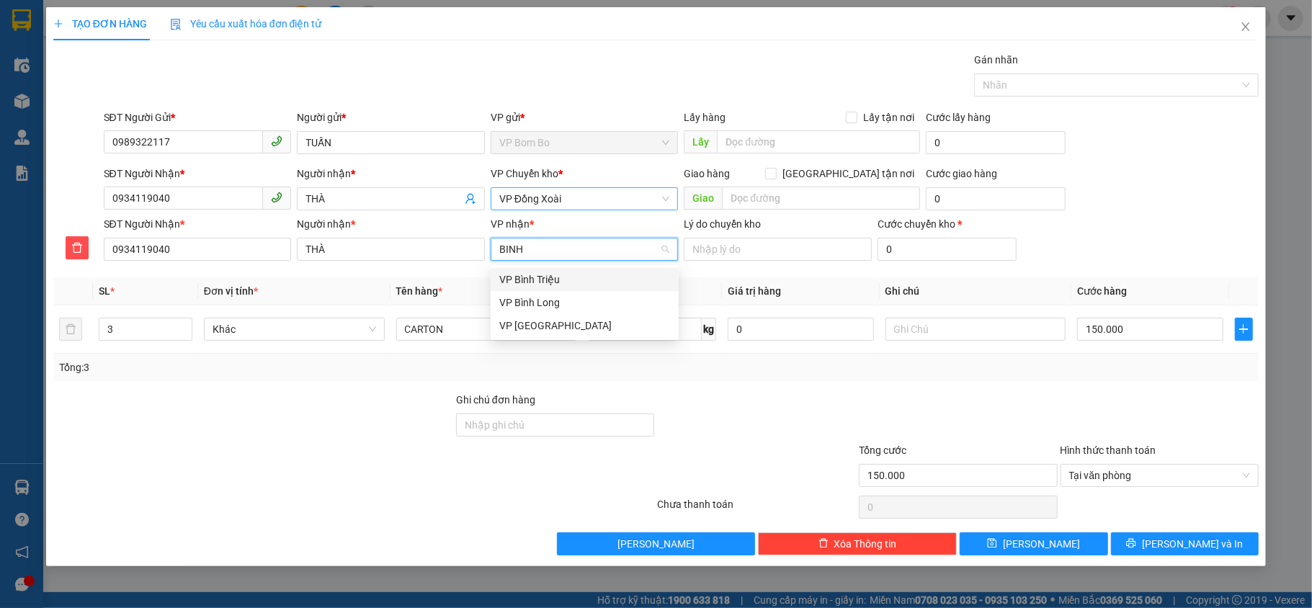
type input "BÌNH"
click at [555, 284] on div "VP Bình Triệu" at bounding box center [584, 280] width 171 height 16
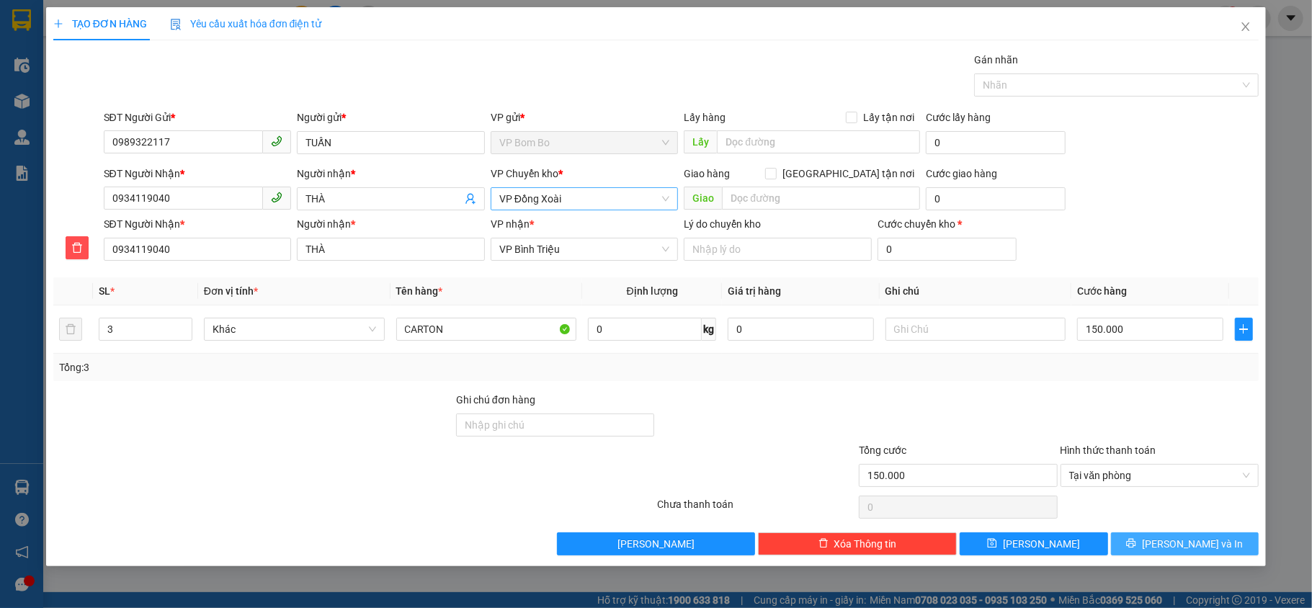
click at [1188, 546] on span "[PERSON_NAME] và In" at bounding box center [1192, 544] width 101 height 16
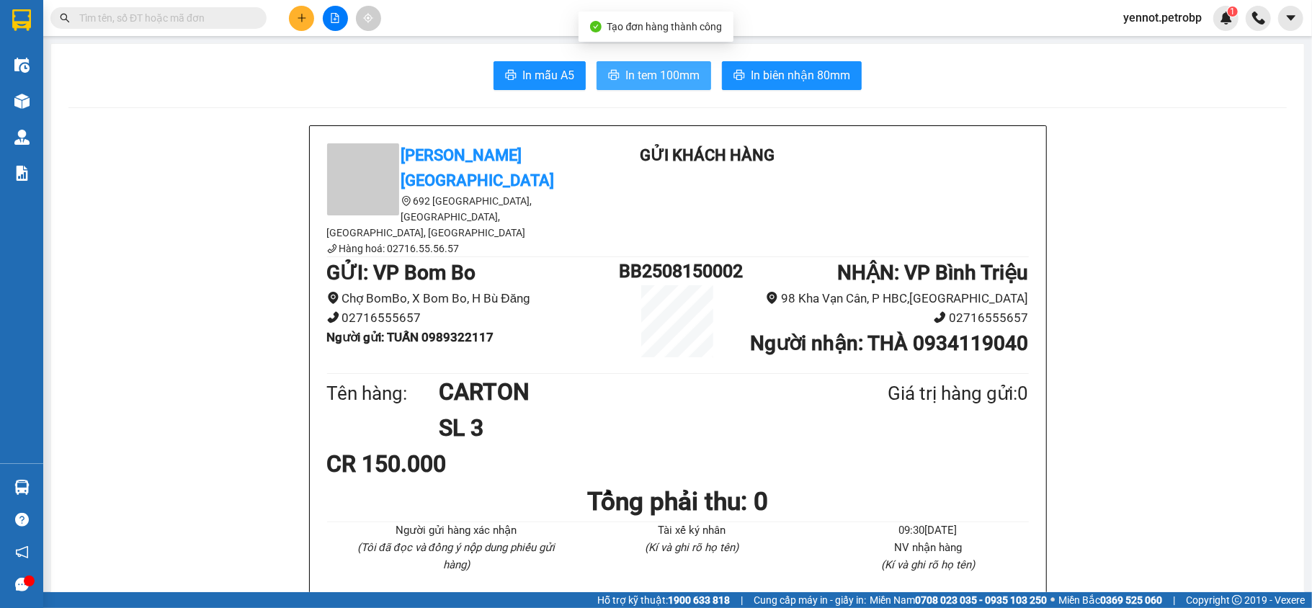
click at [667, 69] on span "In tem 100mm" at bounding box center [663, 75] width 74 height 18
click at [681, 84] on span "In tem 100mm" at bounding box center [663, 75] width 74 height 18
click at [651, 82] on span "In tem 100mm" at bounding box center [663, 75] width 74 height 18
click at [672, 79] on span "In tem 100mm" at bounding box center [663, 75] width 74 height 18
click at [669, 87] on button "In tem 100mm" at bounding box center [654, 75] width 115 height 29
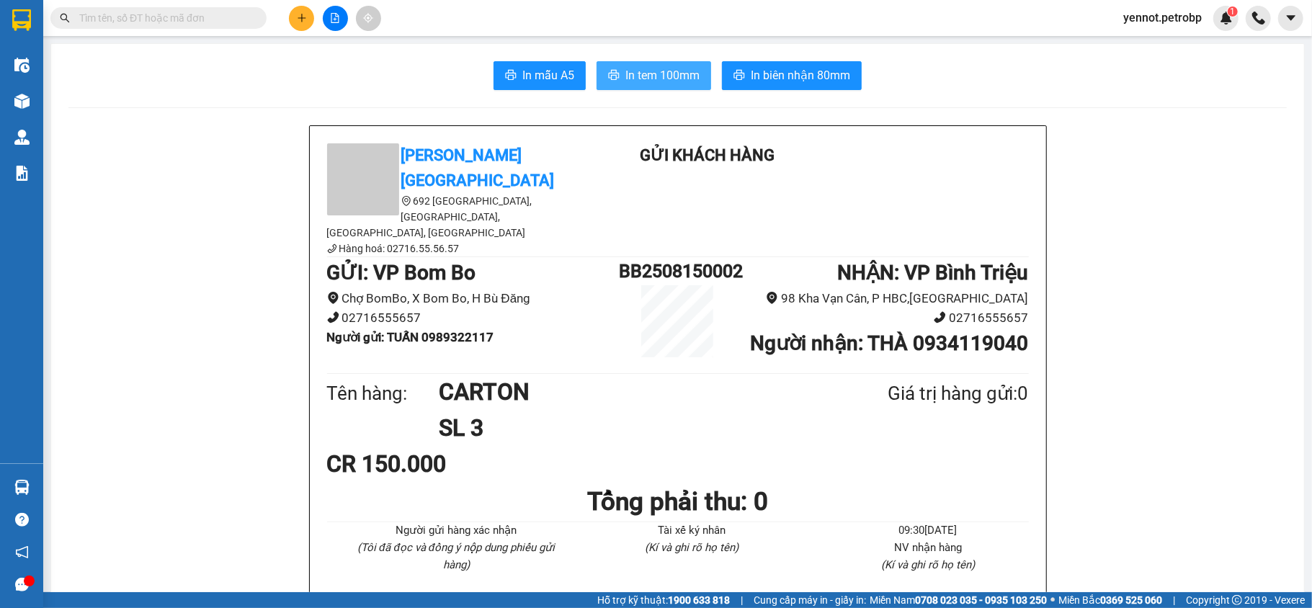
click at [661, 78] on span "In tem 100mm" at bounding box center [663, 75] width 74 height 18
click at [793, 81] on span "In biên nhận 80mm" at bounding box center [800, 75] width 99 height 18
click at [646, 89] on button "In tem 100mm" at bounding box center [654, 75] width 115 height 29
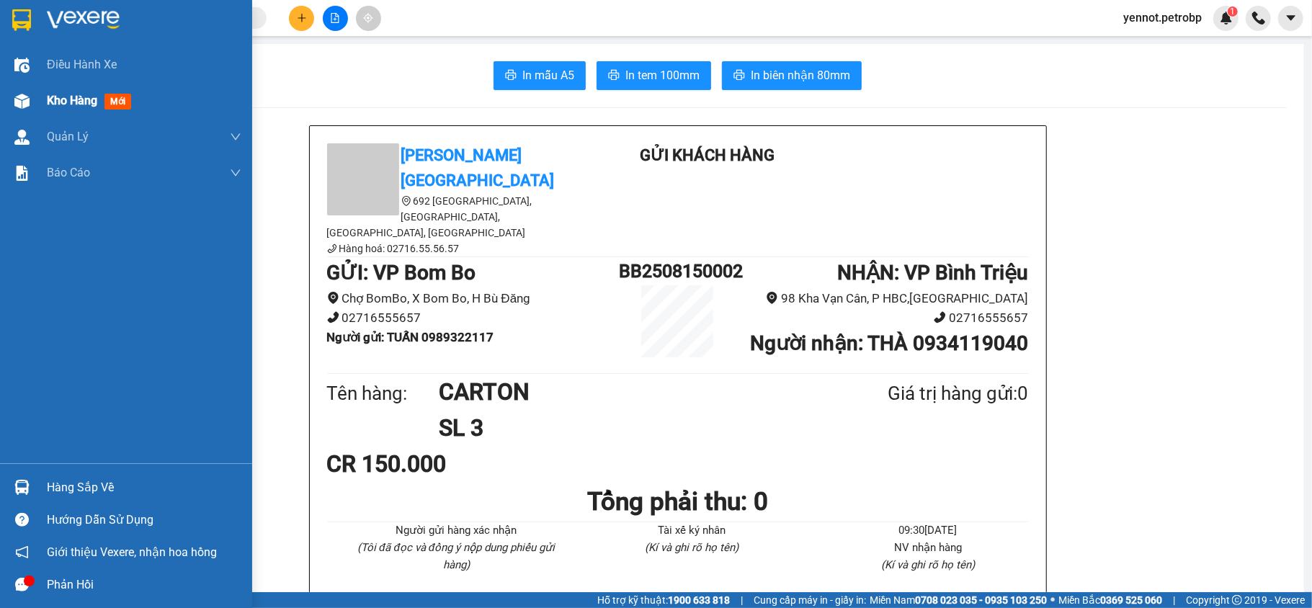
drag, startPoint x: 61, startPoint y: 89, endPoint x: 61, endPoint y: 104, distance: 14.4
click at [61, 90] on div "Kho hàng mới" at bounding box center [144, 101] width 195 height 36
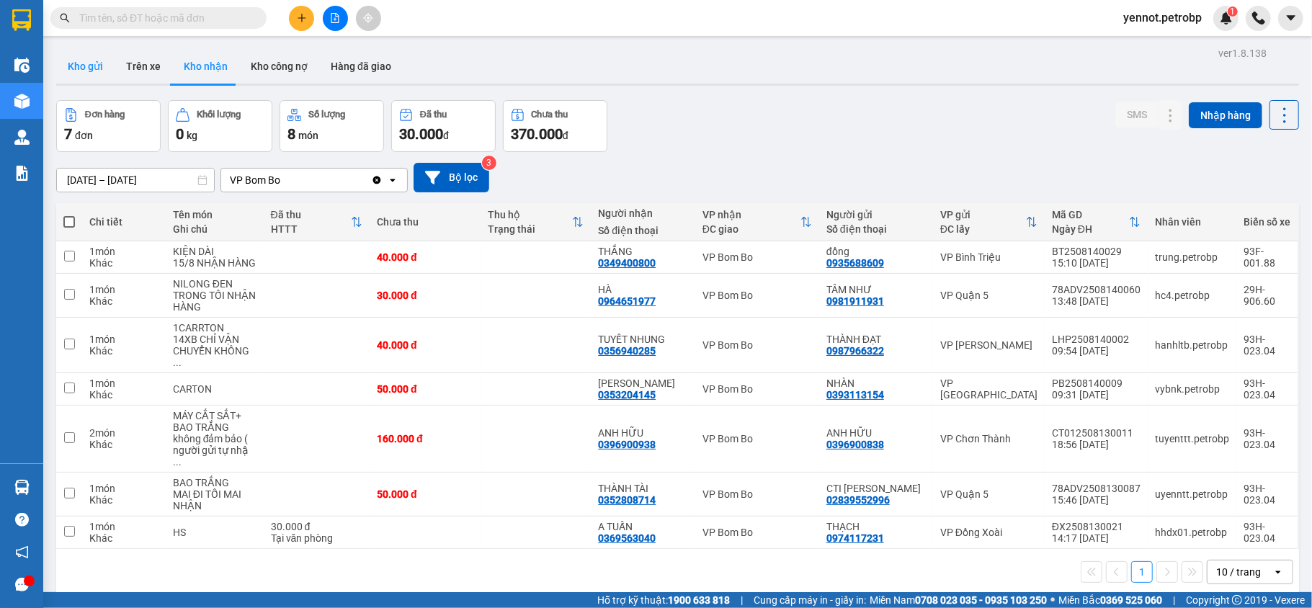
click at [79, 61] on button "Kho gửi" at bounding box center [85, 66] width 58 height 35
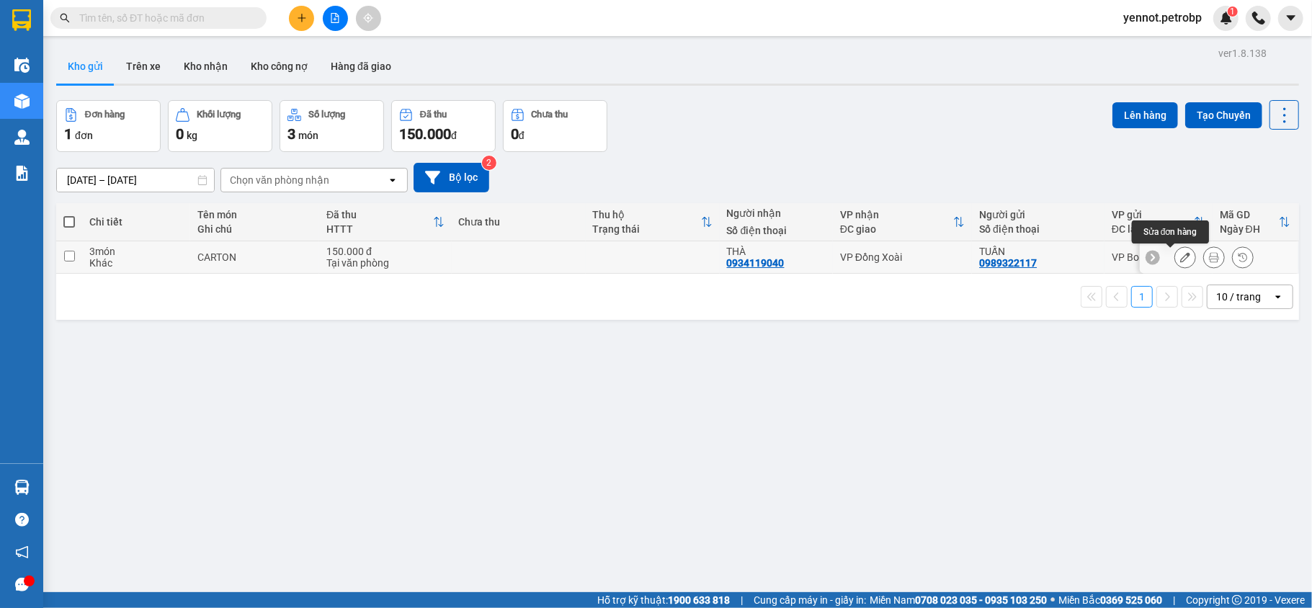
click at [1180, 254] on icon at bounding box center [1185, 257] width 10 height 10
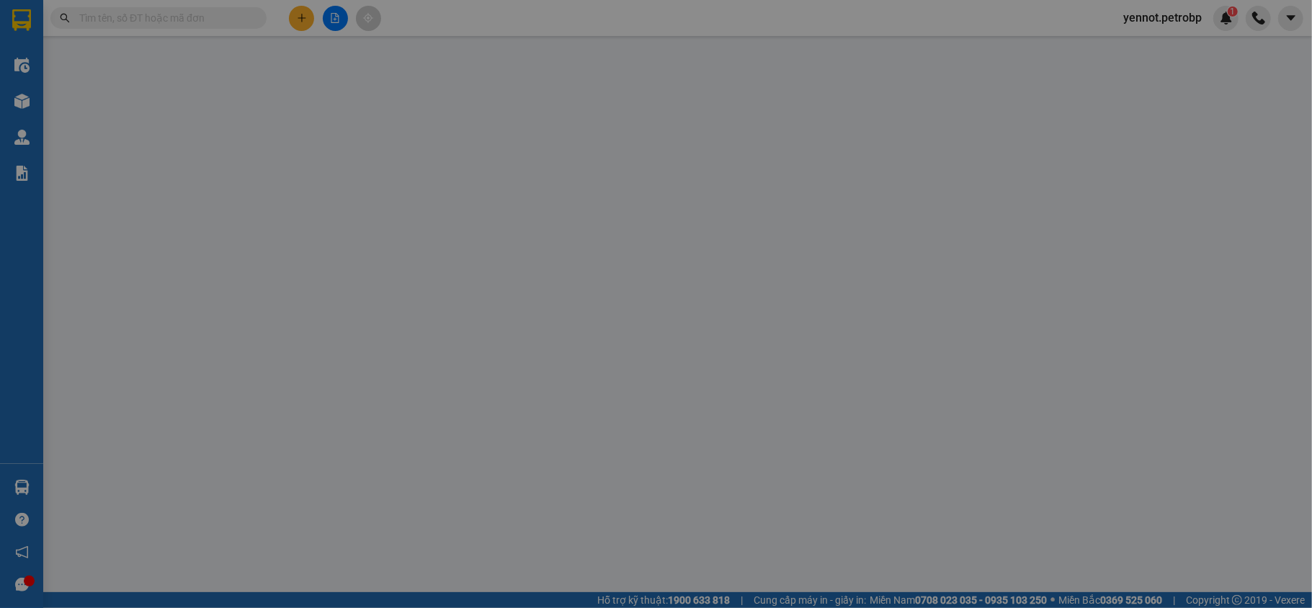
type input "0989322117"
type input "TUẤN"
type input "0934119040"
type input "THÀ"
type input "150.000"
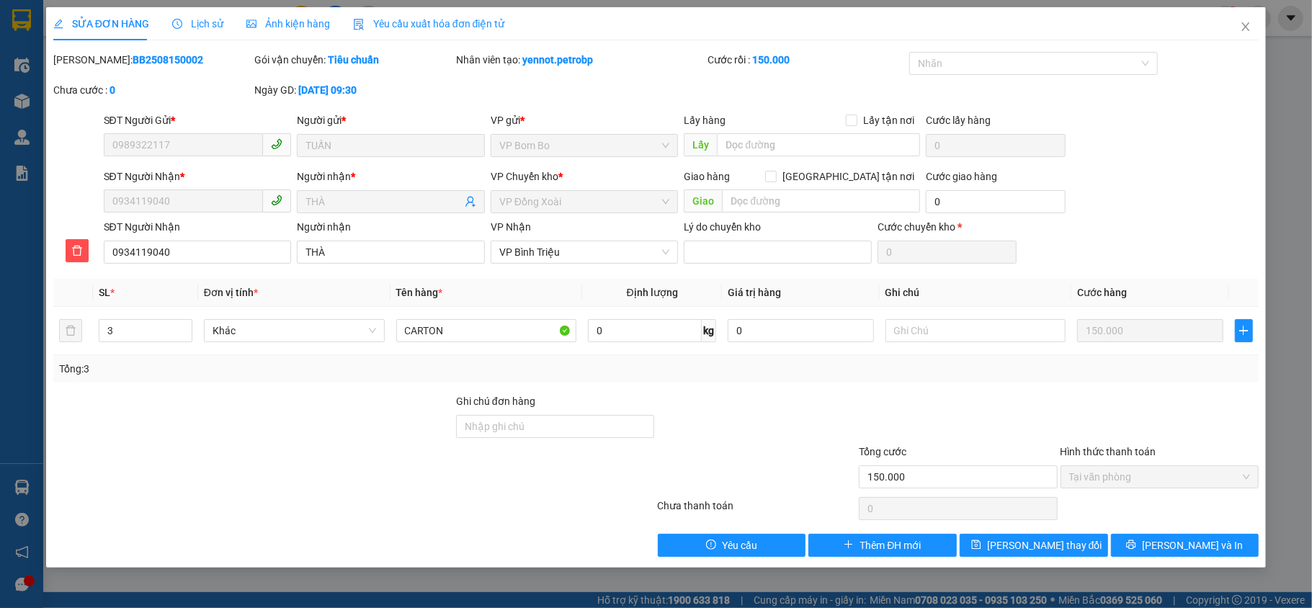
drag, startPoint x: 88, startPoint y: 55, endPoint x: 160, endPoint y: 70, distance: 73.6
click at [160, 70] on div "[PERSON_NAME]: BB2508150002" at bounding box center [153, 67] width 202 height 30
copy b "BB2508150002"
click at [1243, 27] on icon "close" at bounding box center [1246, 27] width 12 height 12
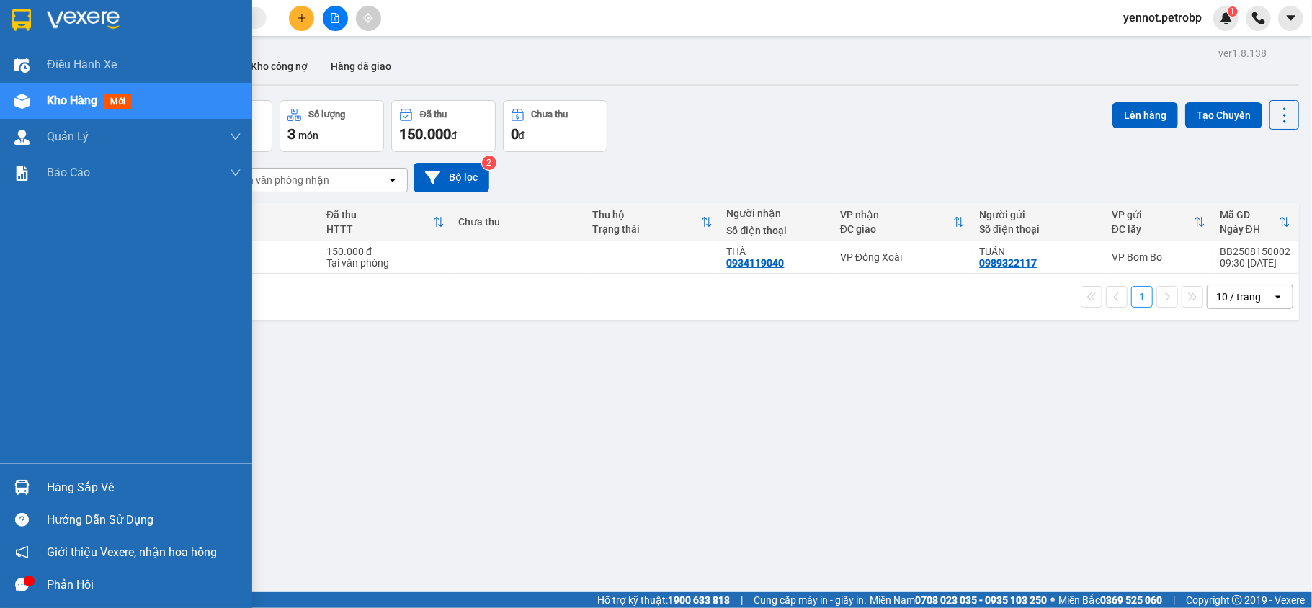
click at [22, 485] on img at bounding box center [21, 487] width 15 height 15
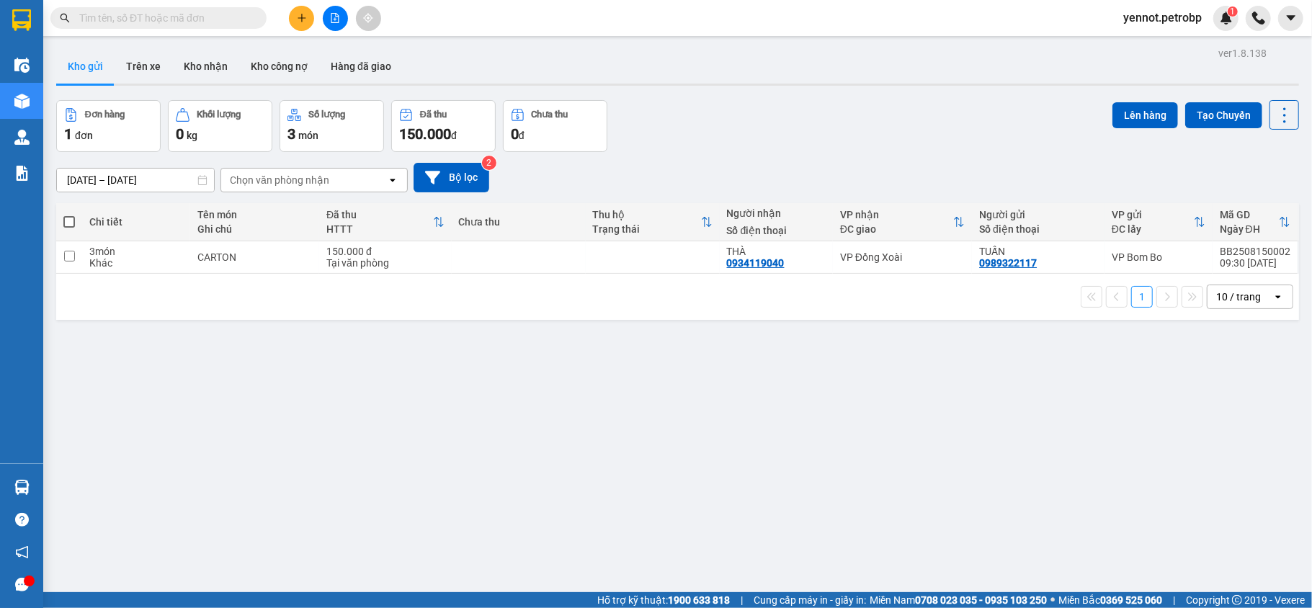
click at [785, 429] on section "Kết quả tìm kiếm ( 0 ) Bộ lọc No Data yennot.petrobp 1 Điều hành xe Kho hàng mớ…" at bounding box center [656, 304] width 1312 height 608
